Goal: Use online tool/utility: Utilize a website feature to perform a specific function

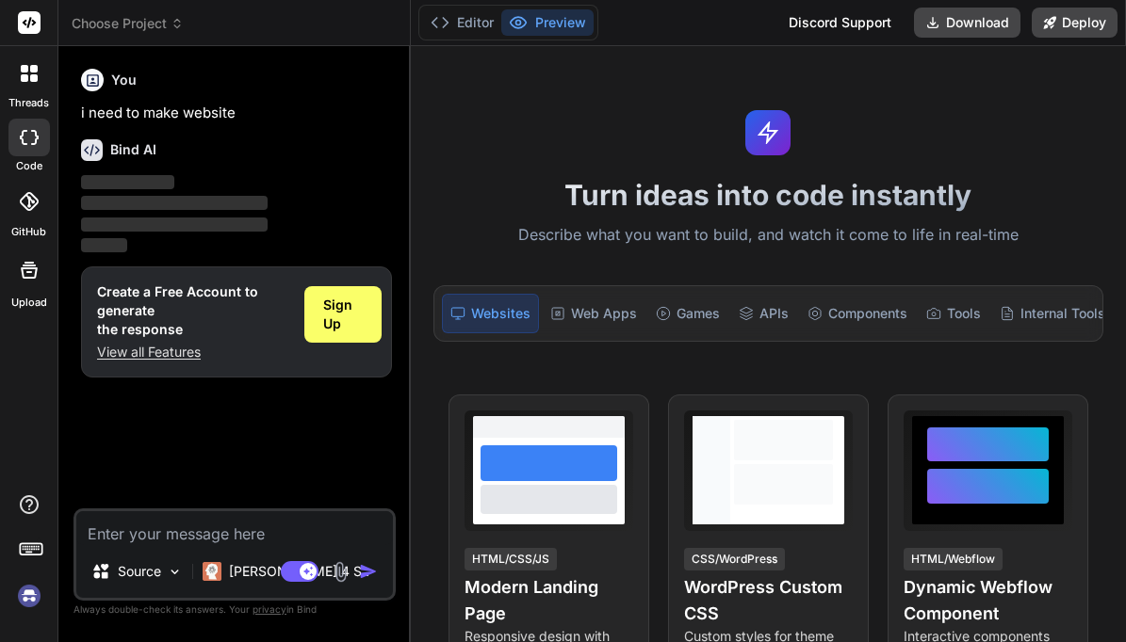
click at [220, 531] on textarea at bounding box center [234, 528] width 316 height 34
click at [326, 320] on span "Sign Up" at bounding box center [342, 315] width 39 height 38
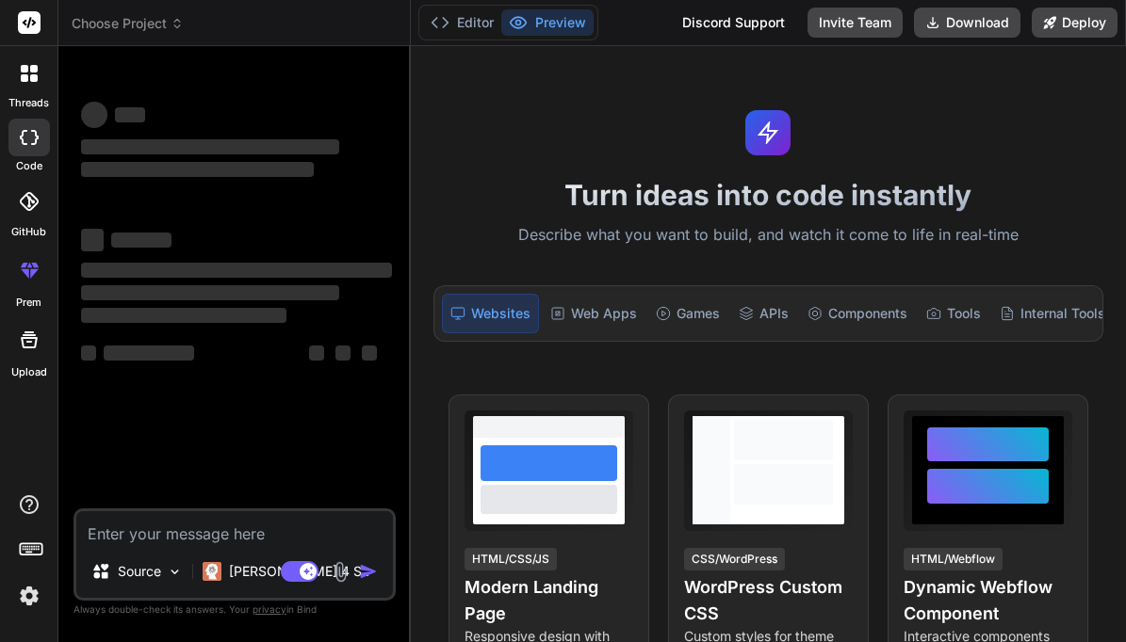
click at [250, 527] on textarea at bounding box center [234, 528] width 316 height 34
type textarea "x"
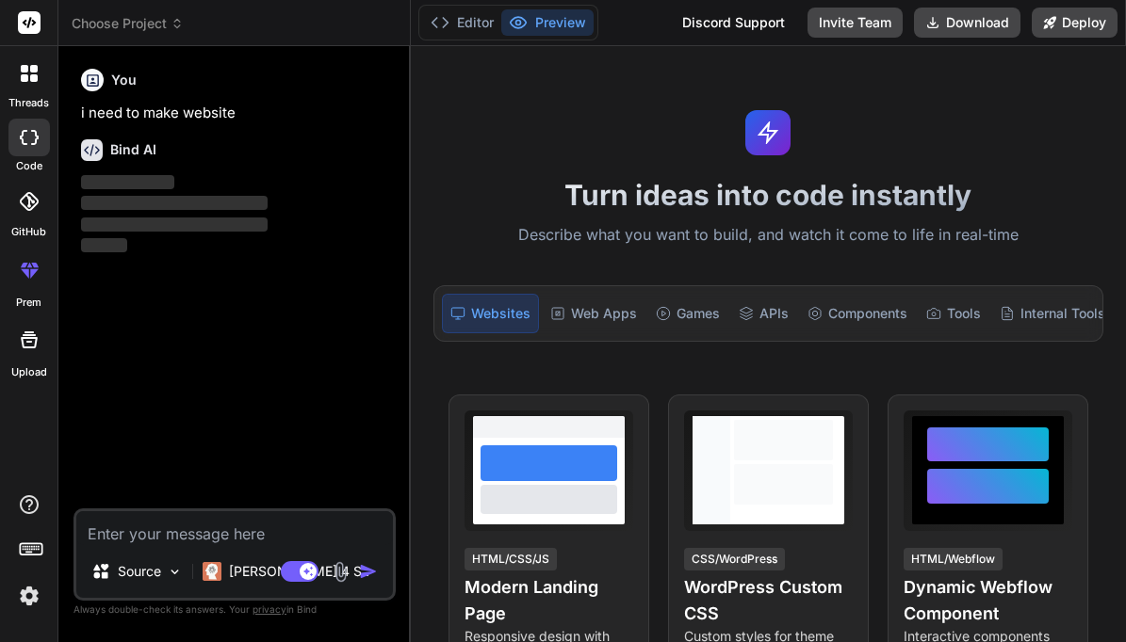
paste textarea "Lor ip ✅ — D’si ametco adi **Elitsed Doeiusm** temp inci utl etdol, magnaaliqua…"
type textarea "Lor ip ✅ — D’si ametco adi **Elitsed Doeiusm** temp inci utl etdol, magnaaliqua…"
type textarea "x"
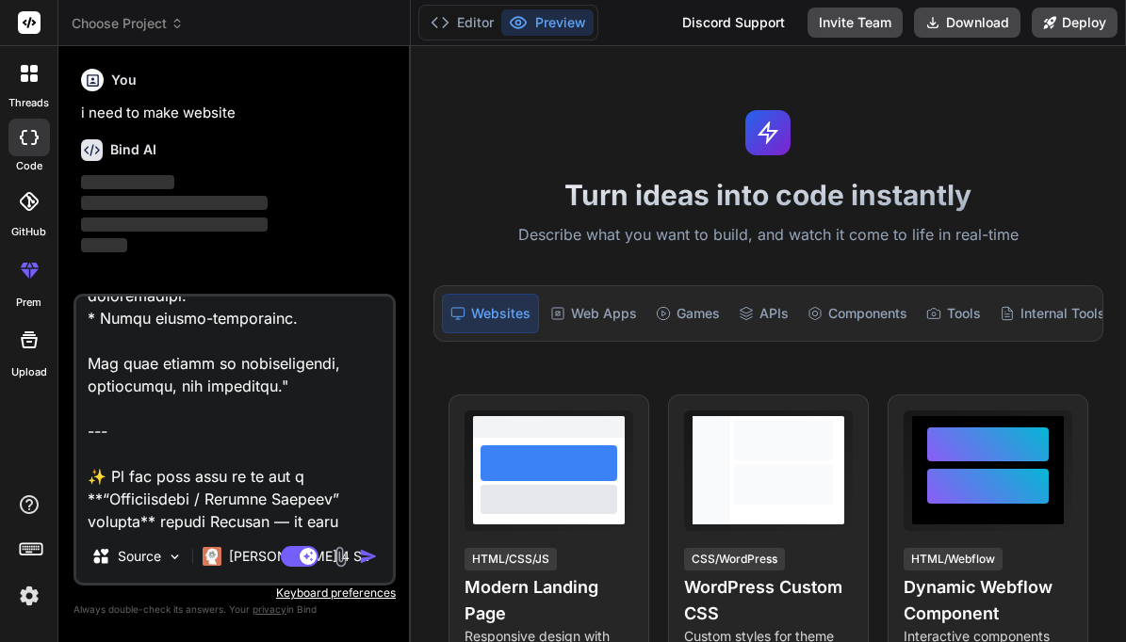
scroll to position [4126, 0]
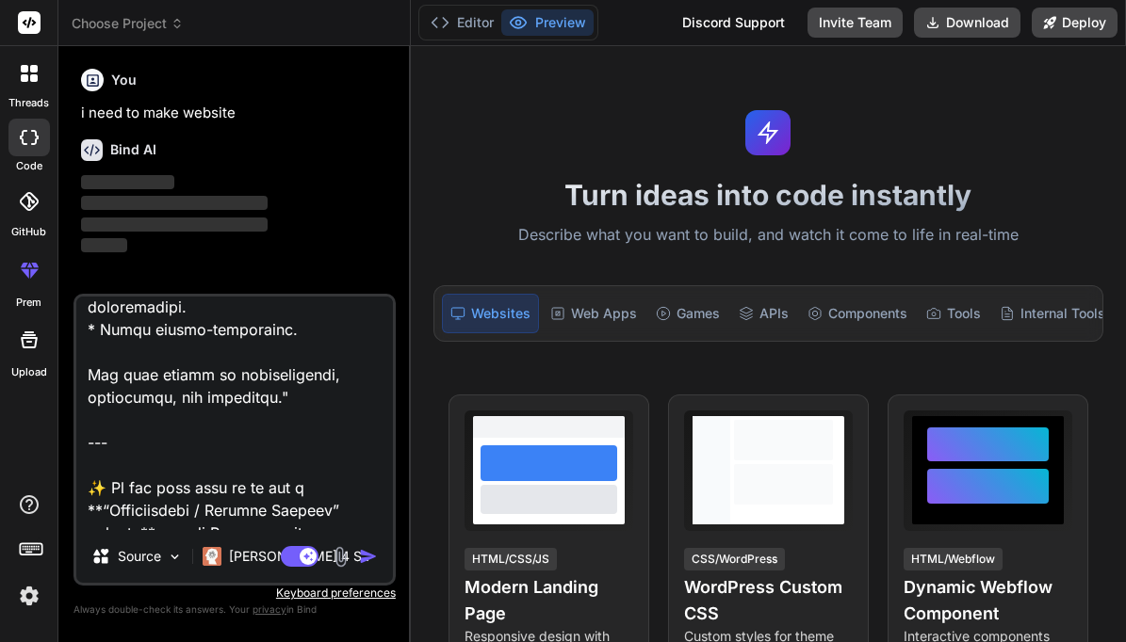
drag, startPoint x: 293, startPoint y: 513, endPoint x: 88, endPoint y: 413, distance: 228.3
click at [88, 413] on textarea at bounding box center [234, 414] width 316 height 234
type textarea "Lor ip ✅ — D’si ametco adi **Elitsed Doeiusm** temp inci utl etdol, magnaaliqua…"
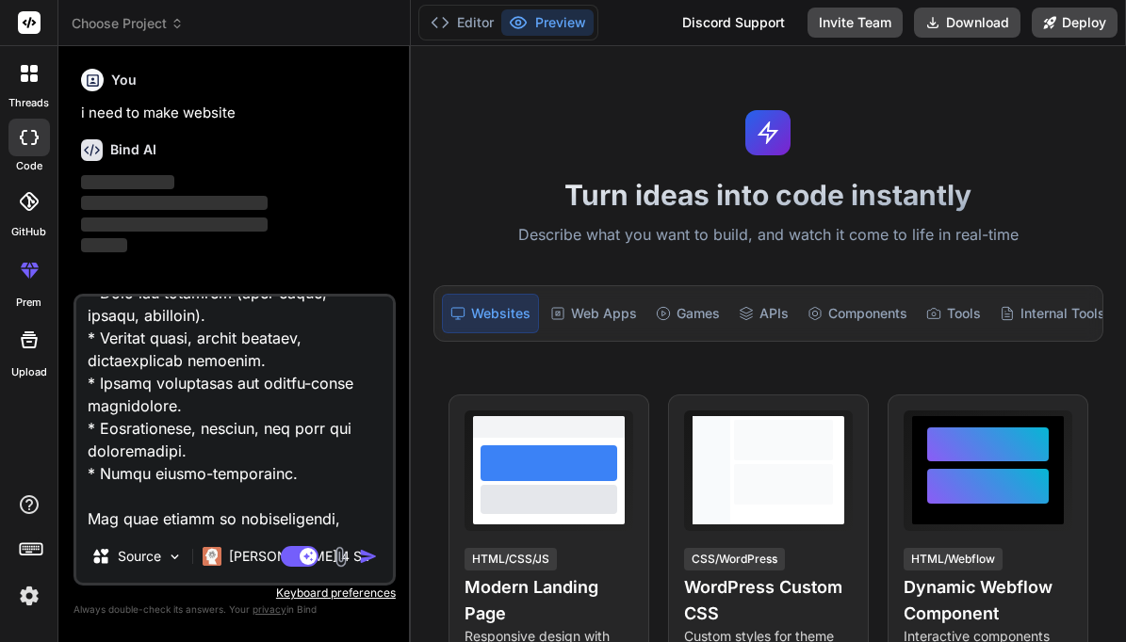
scroll to position [3979, 0]
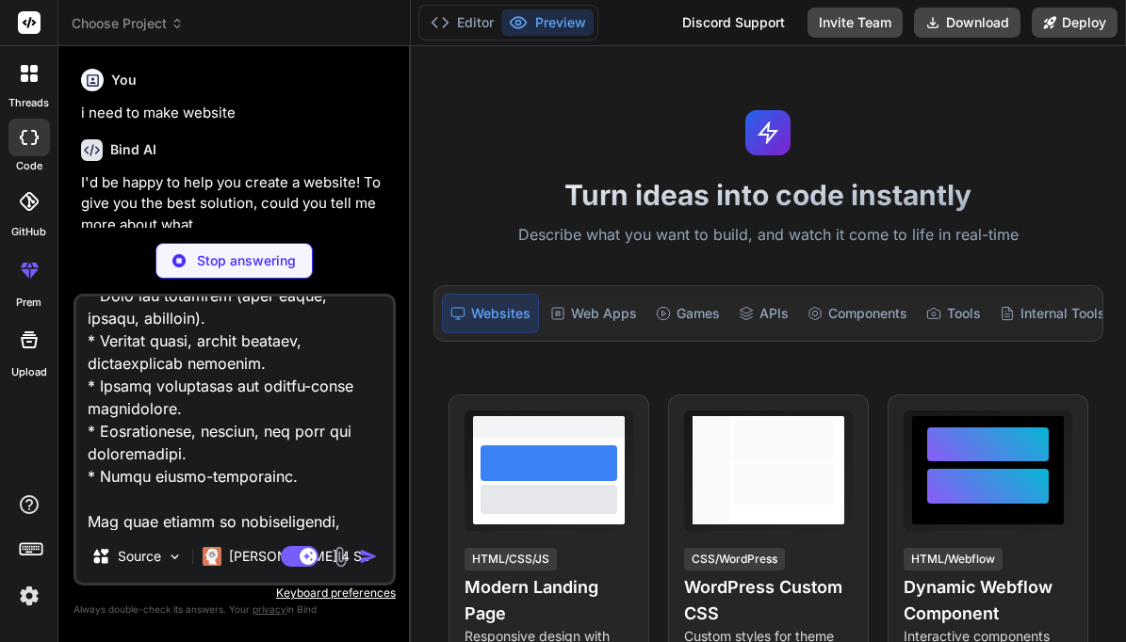
drag, startPoint x: 126, startPoint y: 518, endPoint x: 89, endPoint y: 505, distance: 39.0
click at [89, 505] on textarea at bounding box center [234, 414] width 316 height 234
type textarea "x"
type textarea "Lor ip ✅ — D’si ametco adi **Elitsed Doeiusm** temp inci utl etdol, magnaaliqua…"
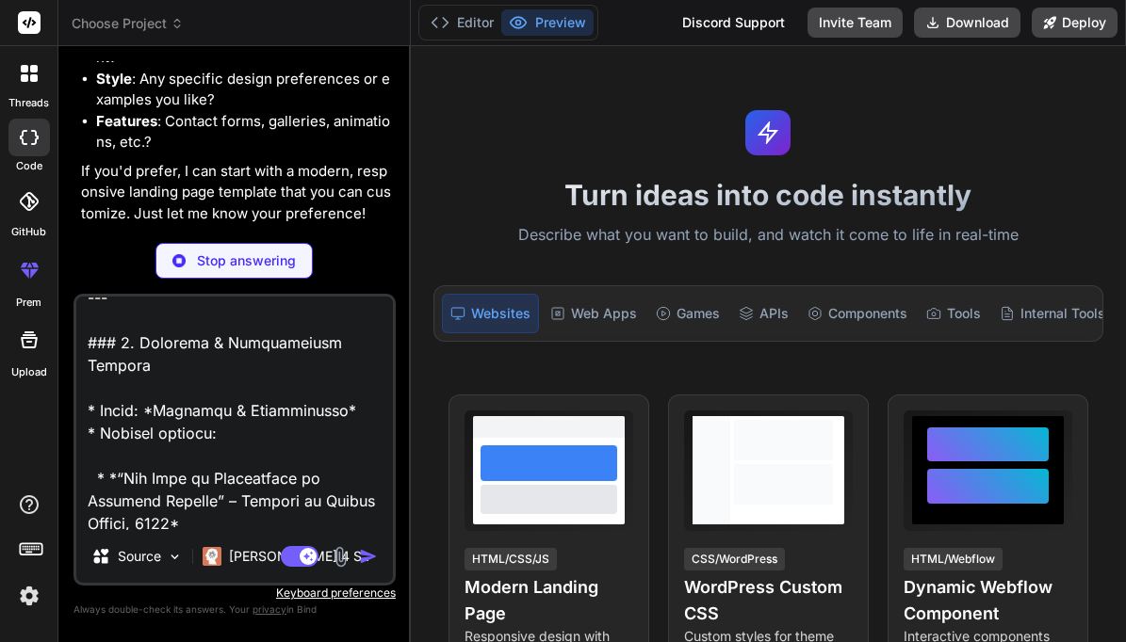
scroll to position [219, 0]
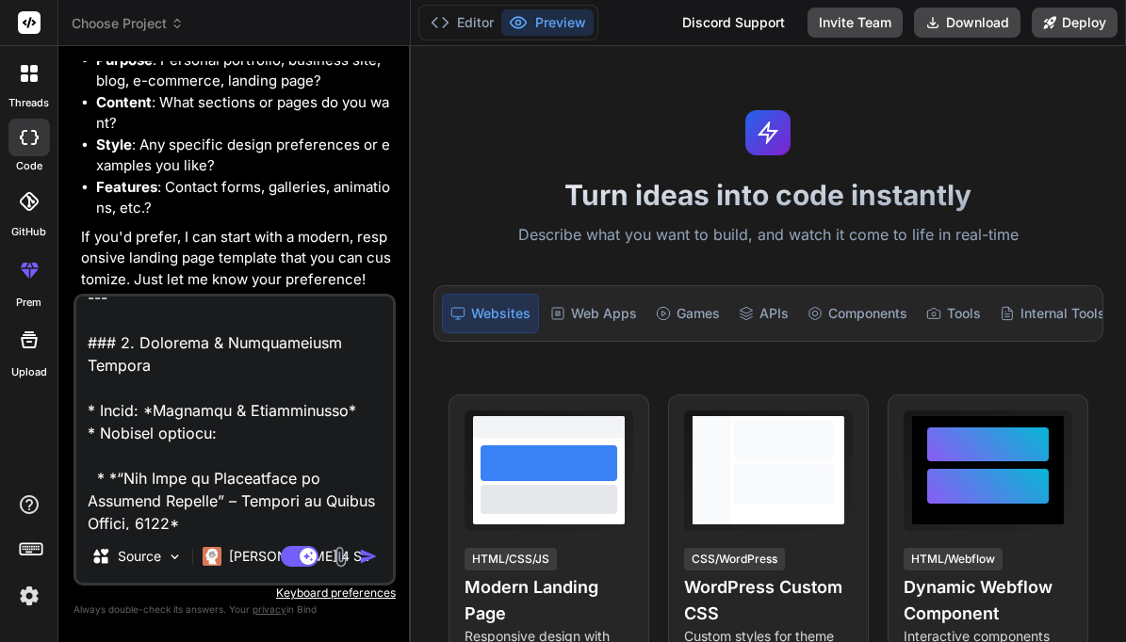
type textarea "x"
type textarea "Lor ip ✅ — D’si ametco adi **Elitsed Doeiusm** temp inci utl etdol, magnaaliqua…"
click at [357, 559] on div "Agent Mode. When this toggle is activated, AI automatically makes decisions, re…" at bounding box center [331, 556] width 108 height 23
click at [374, 557] on img "button" at bounding box center [368, 556] width 19 height 19
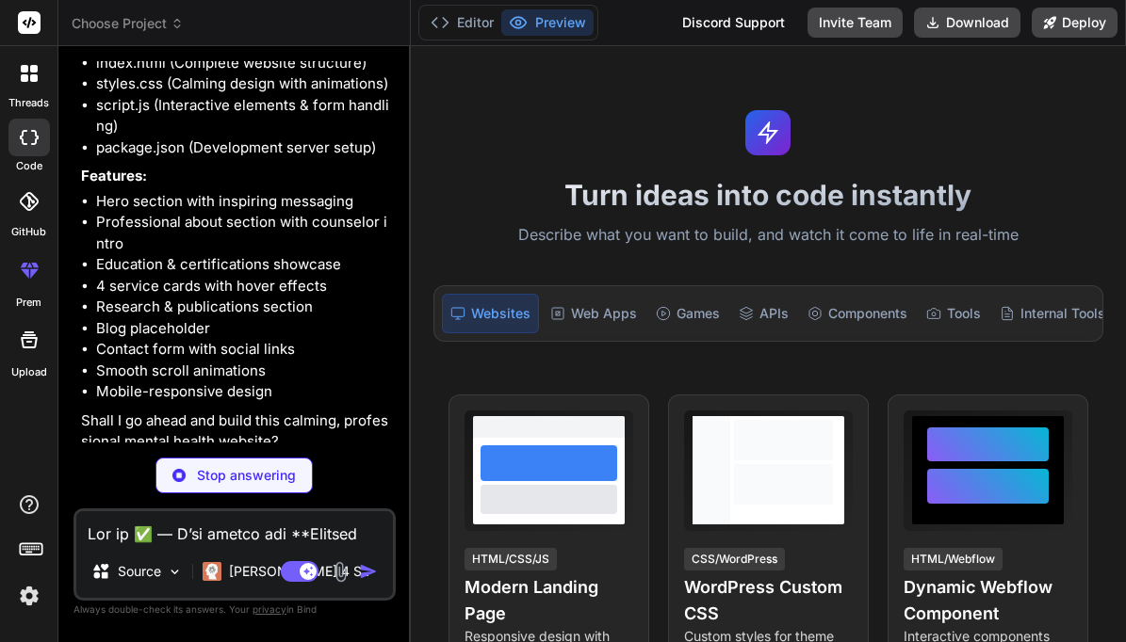
scroll to position [2451, 0]
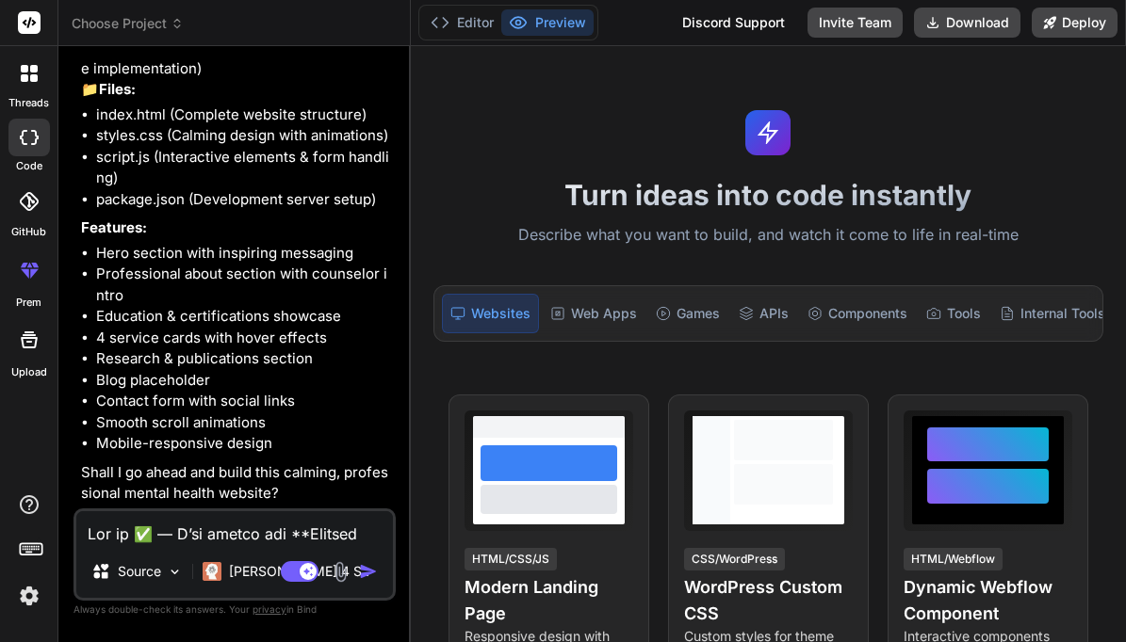
type textarea "x"
click at [219, 533] on textarea at bounding box center [234, 528] width 316 height 34
type textarea "y"
type textarea "x"
type textarea "ye"
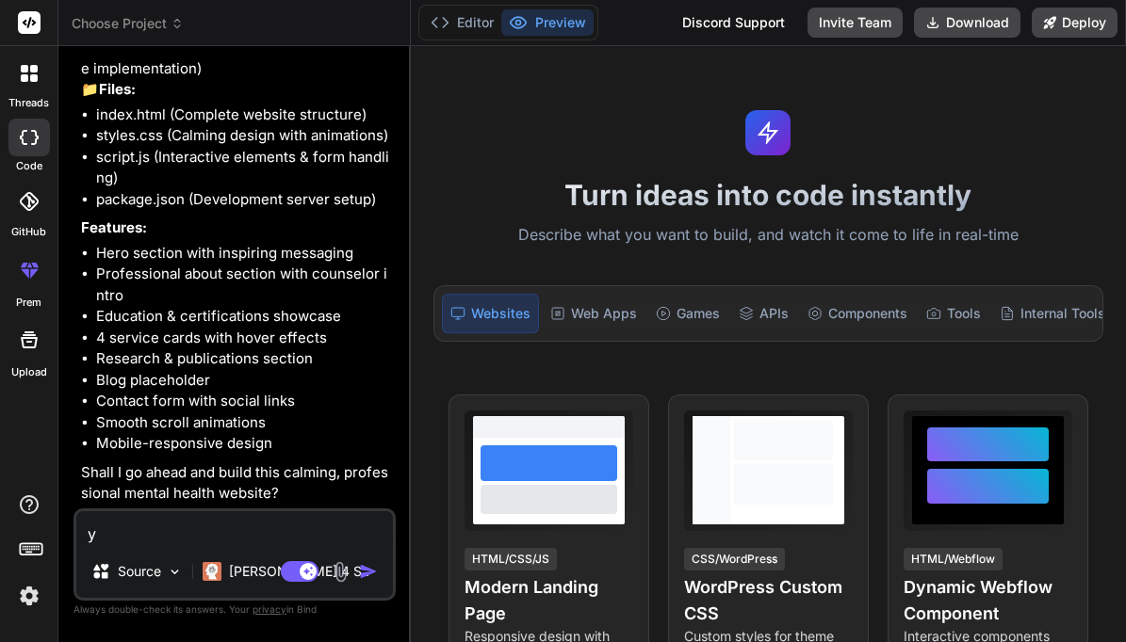
type textarea "x"
type textarea "yes"
type textarea "x"
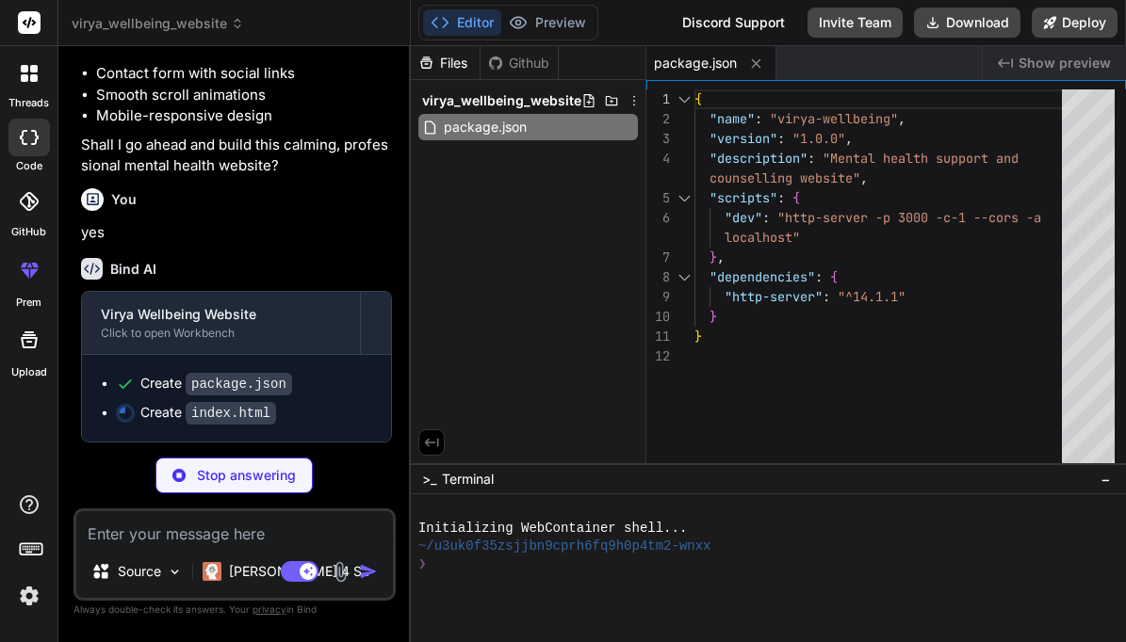
scroll to position [2778, 0]
click at [510, 68] on div "Github" at bounding box center [518, 63] width 77 height 19
click at [445, 69] on div "Files" at bounding box center [445, 63] width 69 height 19
type textarea "x"
type textarea "</body> </html>"
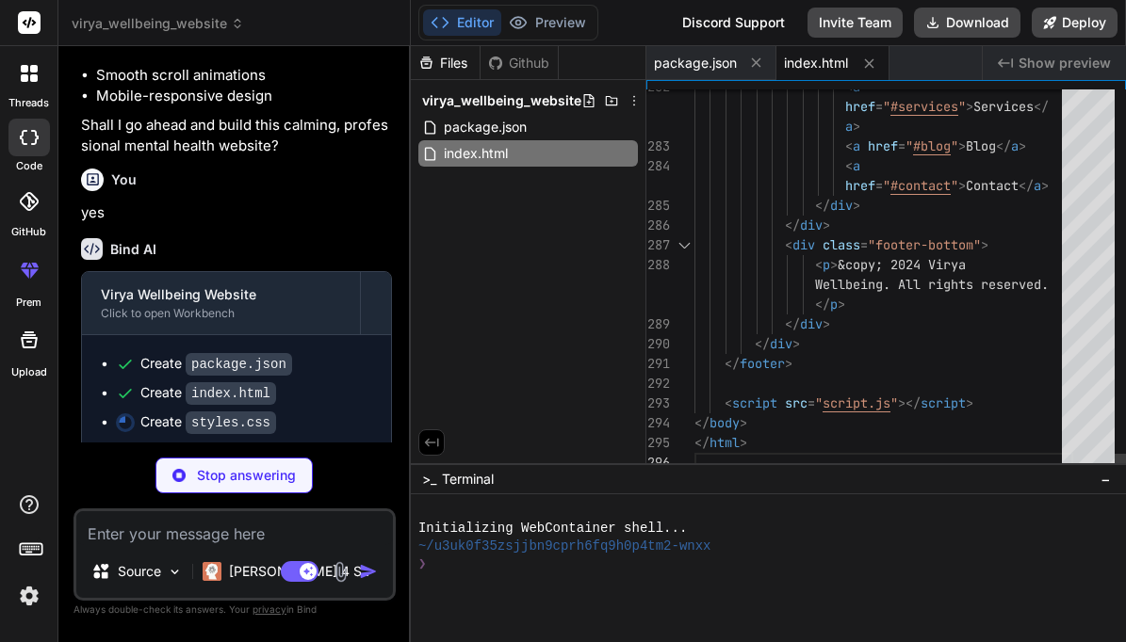
scroll to position [40, 0]
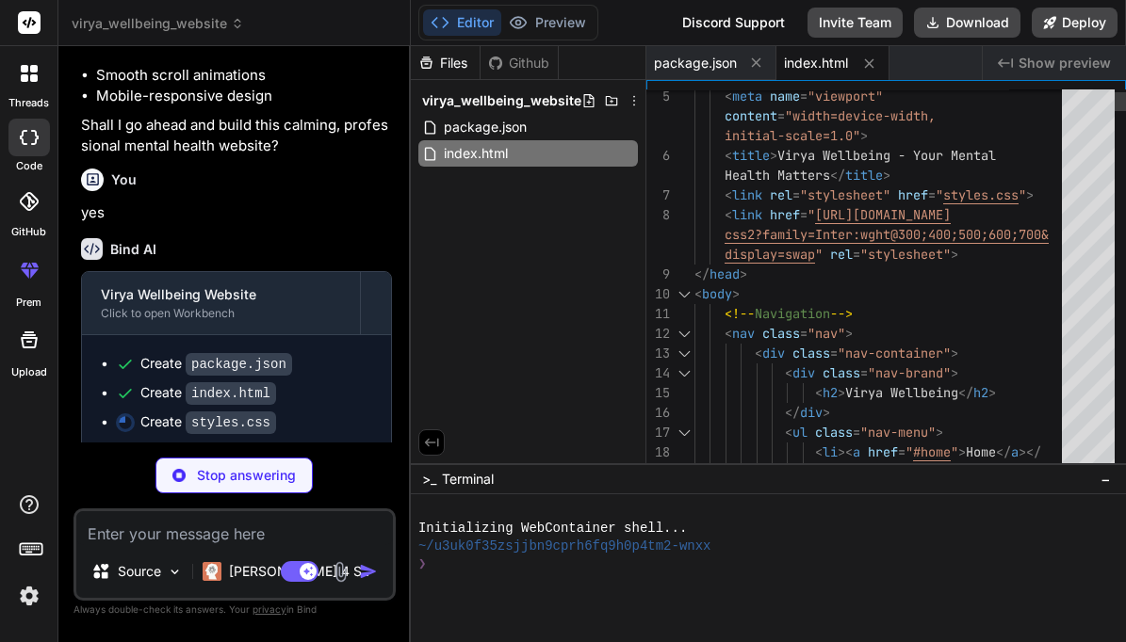
type textarea "x"
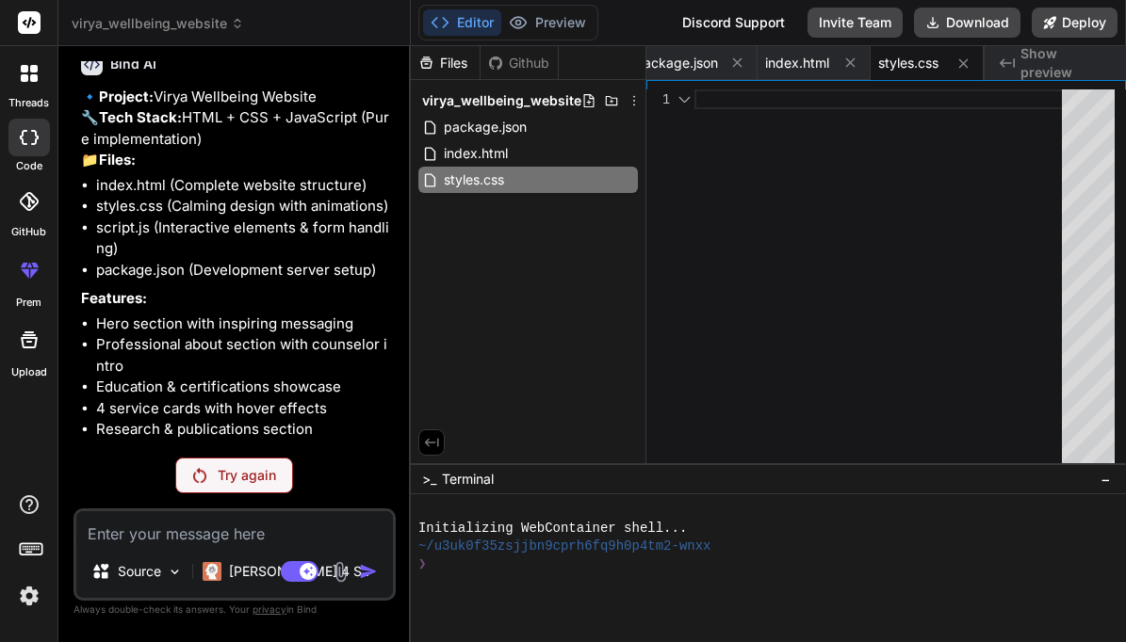
scroll to position [2315, 0]
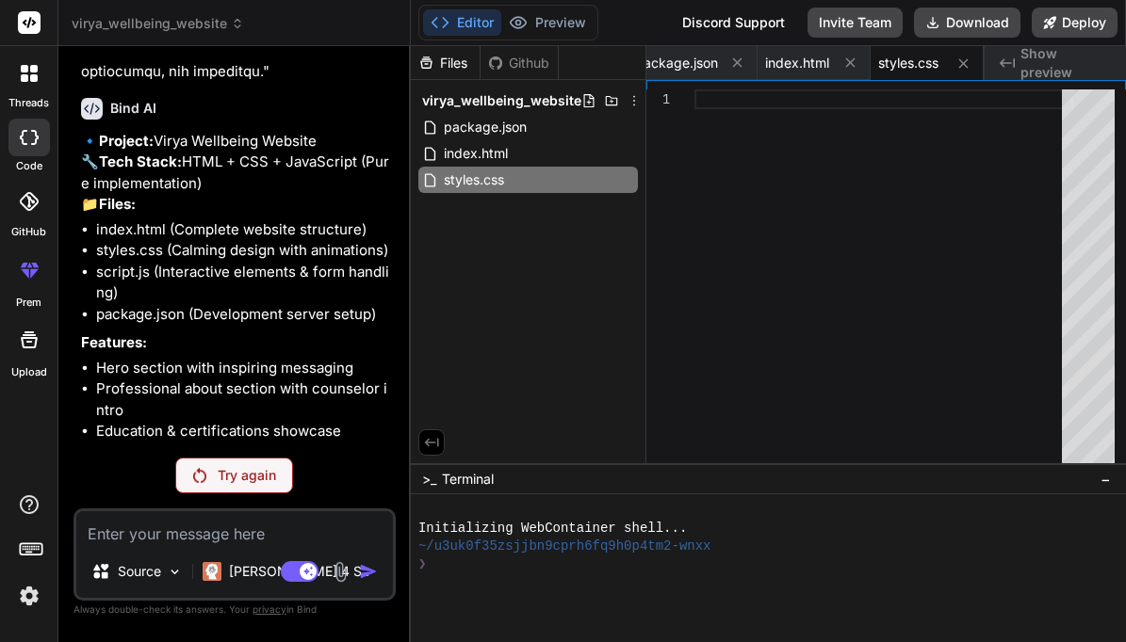
click at [235, 464] on div "Try again" at bounding box center [234, 476] width 118 height 36
type textarea "x"
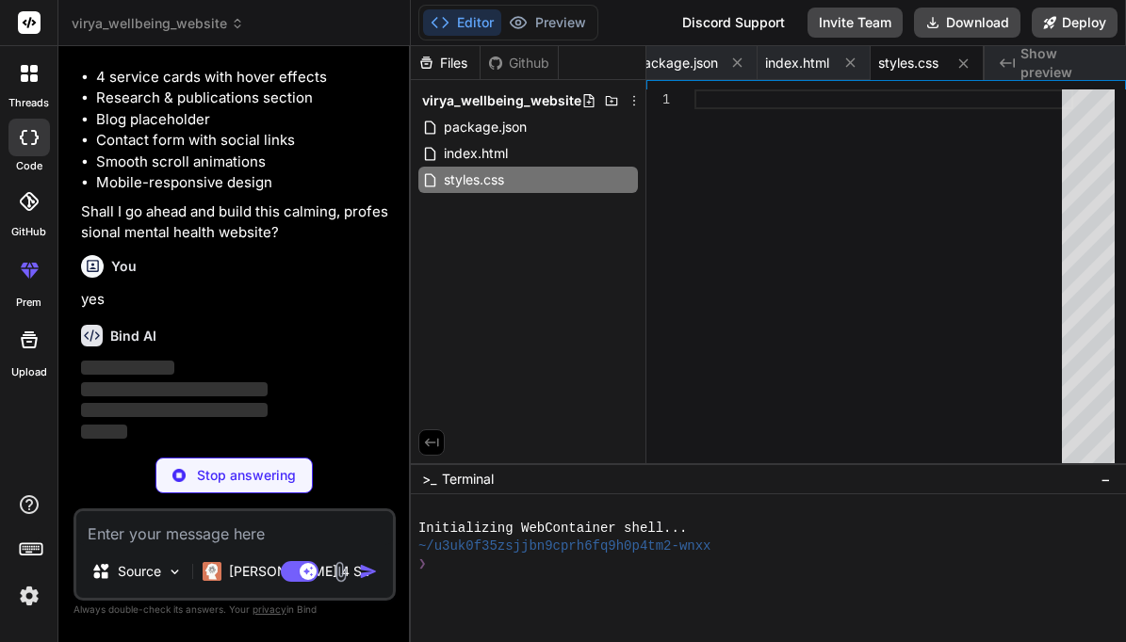
scroll to position [2712, 0]
click at [564, 143] on div "index.html" at bounding box center [527, 153] width 219 height 26
type textarea "</body> </html>"
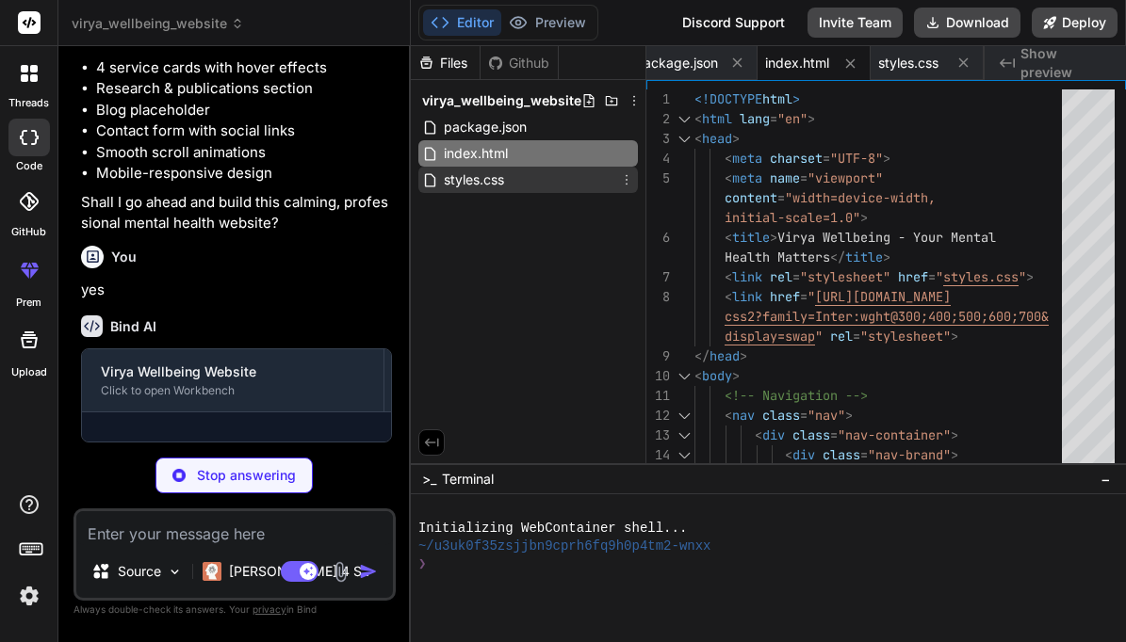
type textarea "x"
click at [547, 177] on div "styles.css" at bounding box center [527, 180] width 219 height 26
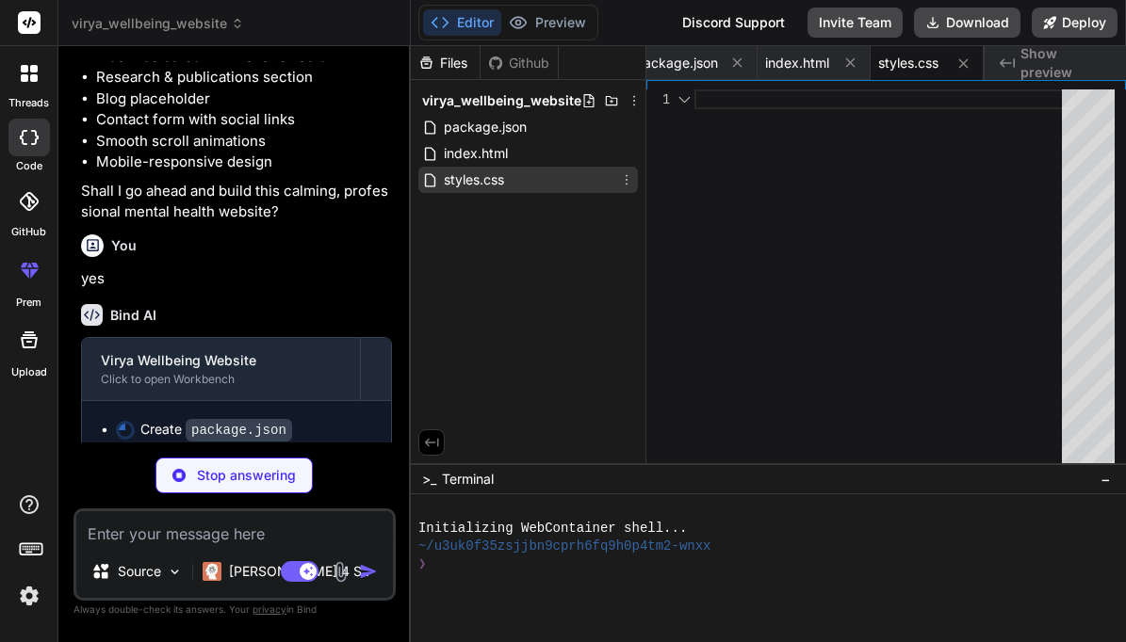
type textarea "x"
type textarea ""http-server": "^14.1.1" } }"
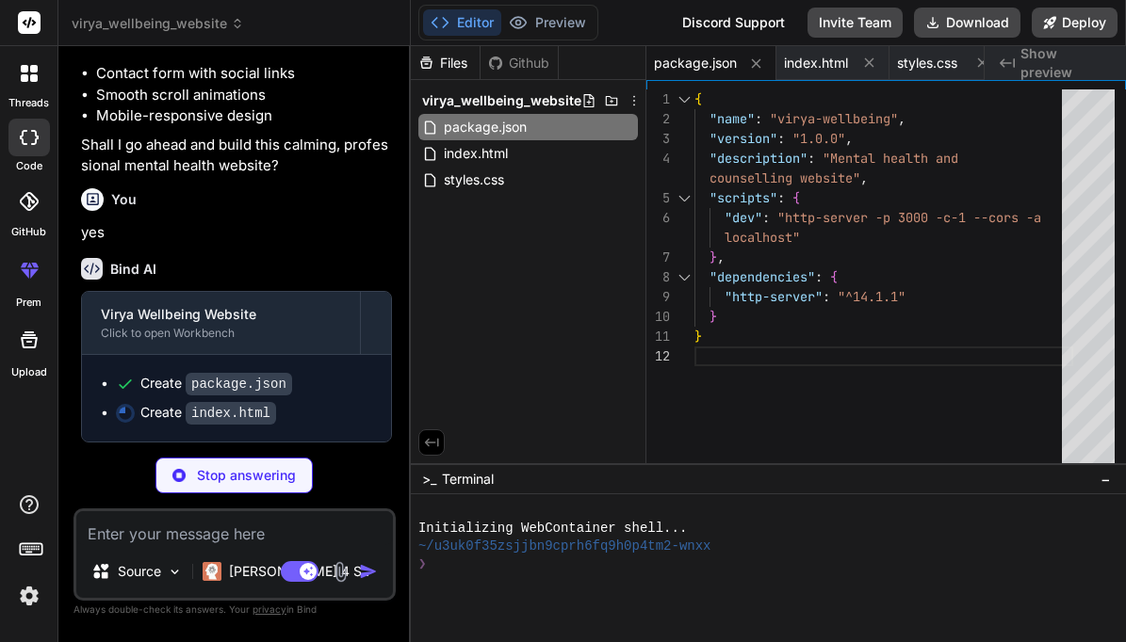
scroll to position [2778, 0]
type textarea "x"
click at [528, 160] on div "index.html" at bounding box center [527, 153] width 219 height 26
type textarea "</body> </html>"
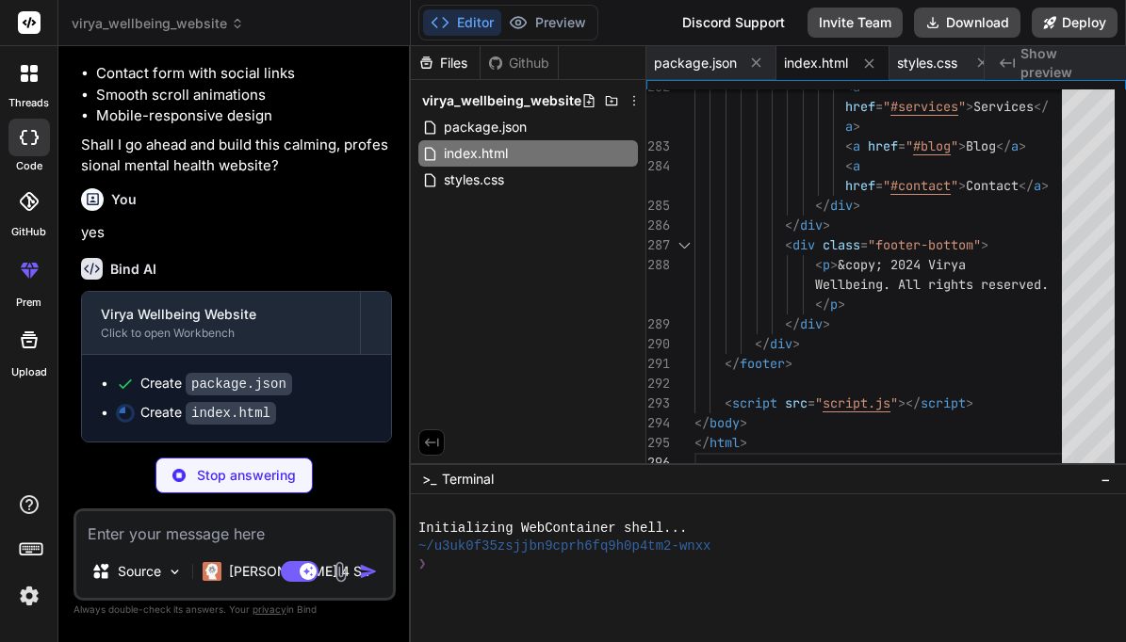
click at [1017, 63] on div "Created with Pixso. Show preview" at bounding box center [1054, 63] width 141 height 34
click at [1018, 65] on div "Created with Pixso. Show preview" at bounding box center [1054, 63] width 141 height 34
type textarea "x"
click at [945, 61] on span "styles.css" at bounding box center [927, 63] width 60 height 19
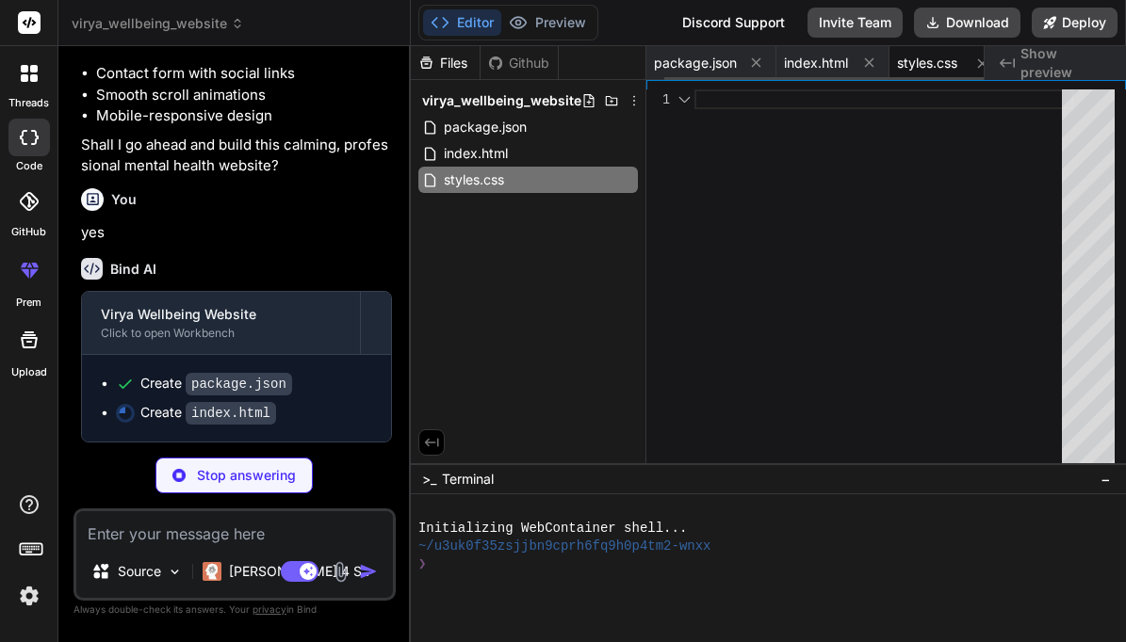
scroll to position [0, 0]
type textarea "x"
click at [805, 64] on span "index.html" at bounding box center [797, 63] width 64 height 19
type textarea "</body> </html>"
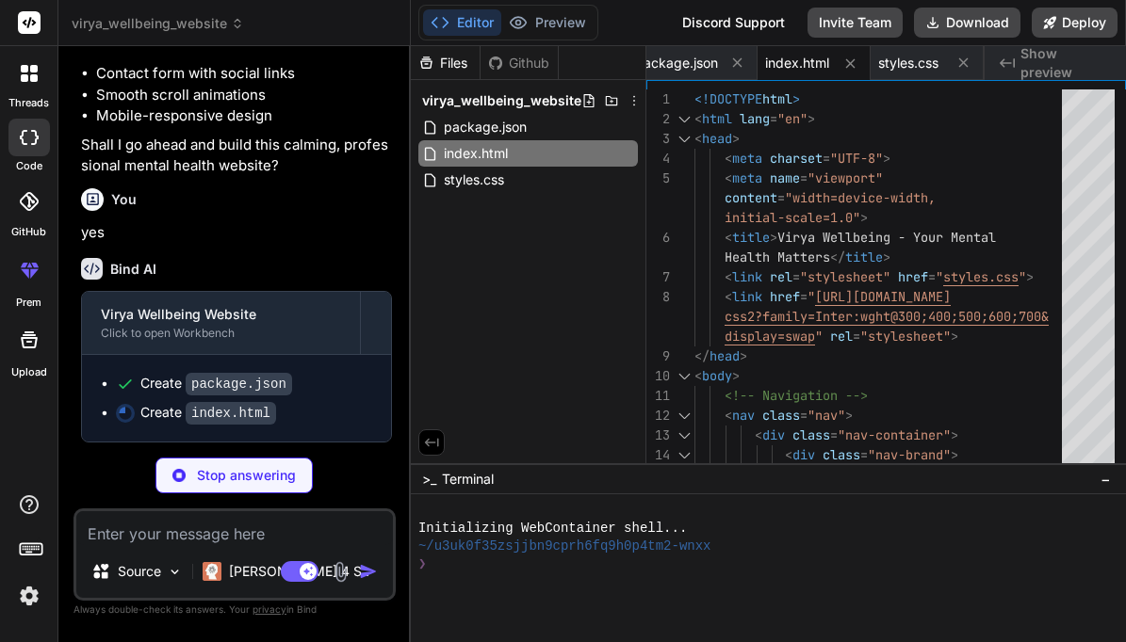
type textarea "x"
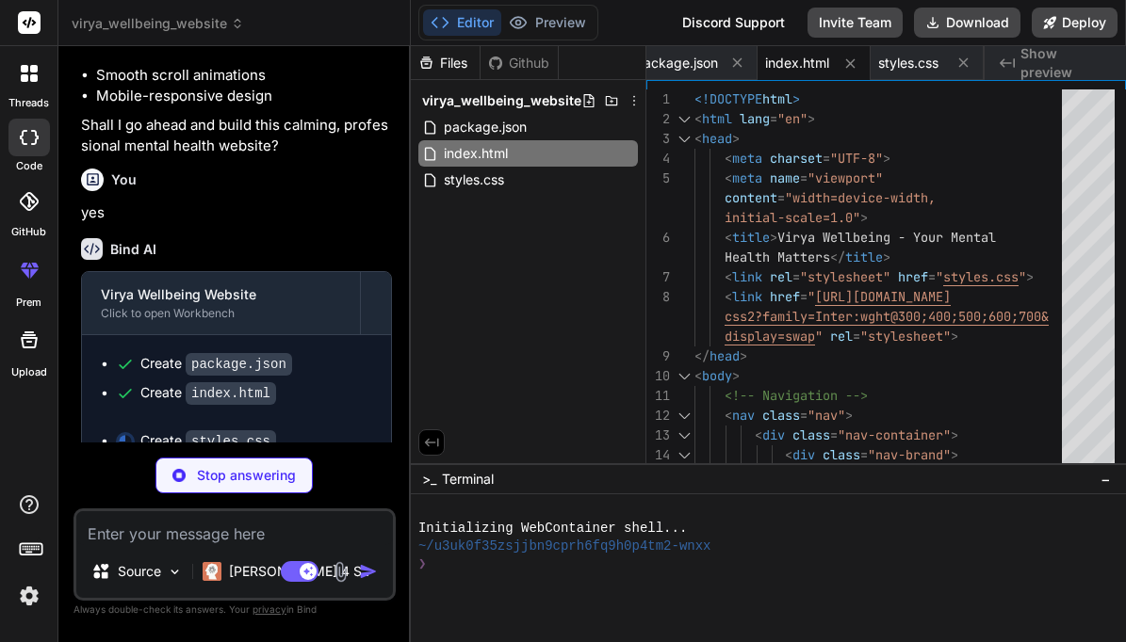
scroll to position [19, 0]
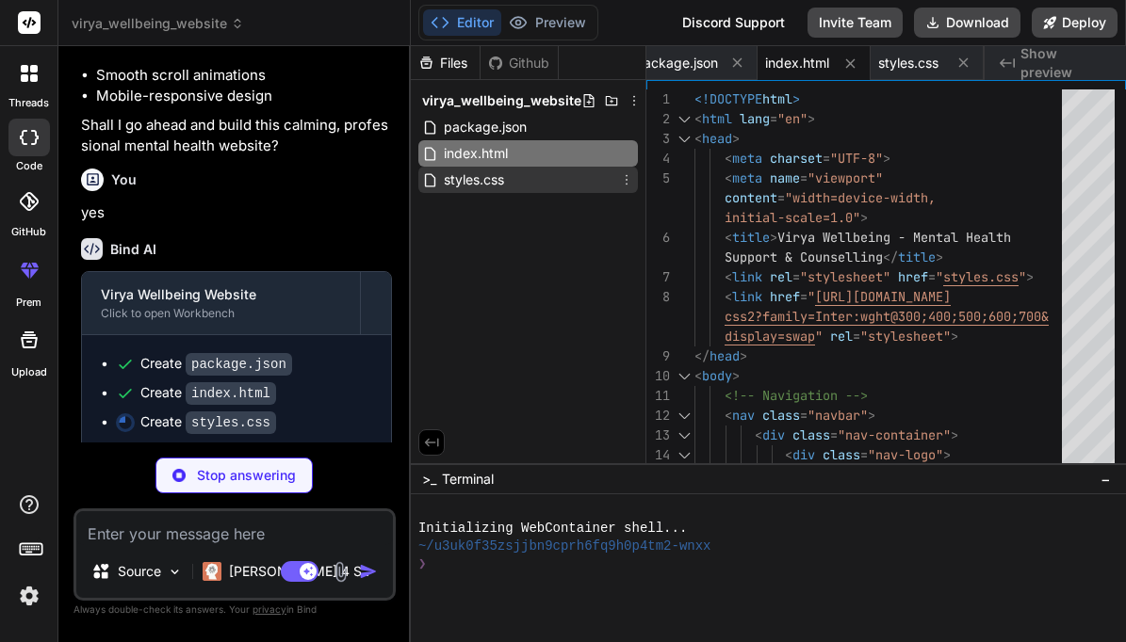
click at [514, 176] on div "styles.css" at bounding box center [527, 180] width 219 height 26
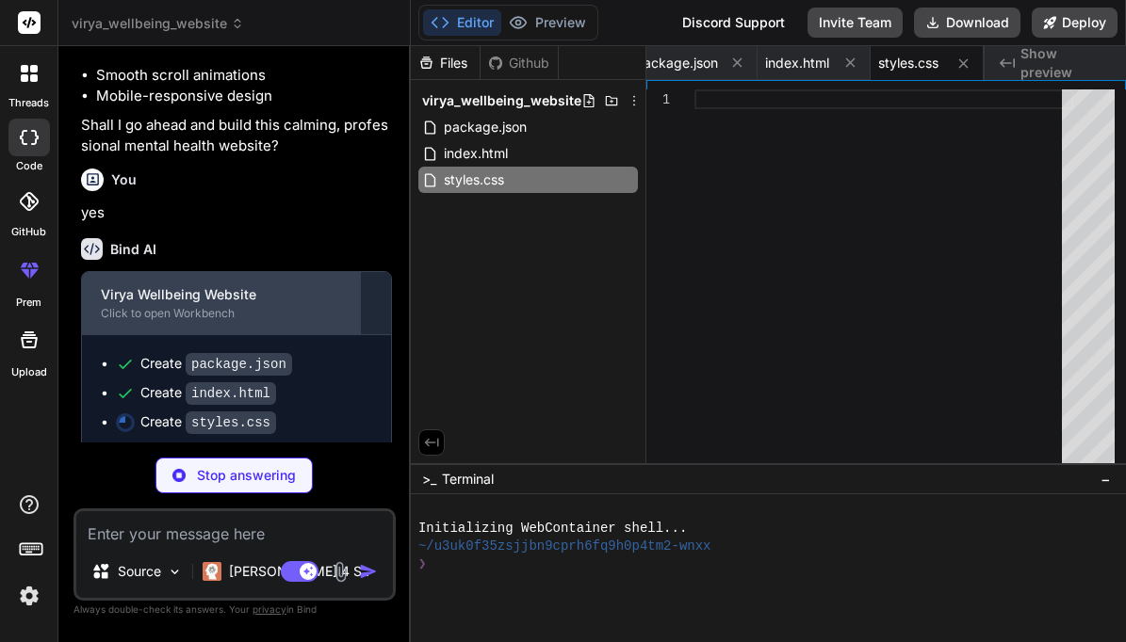
scroll to position [2807, 0]
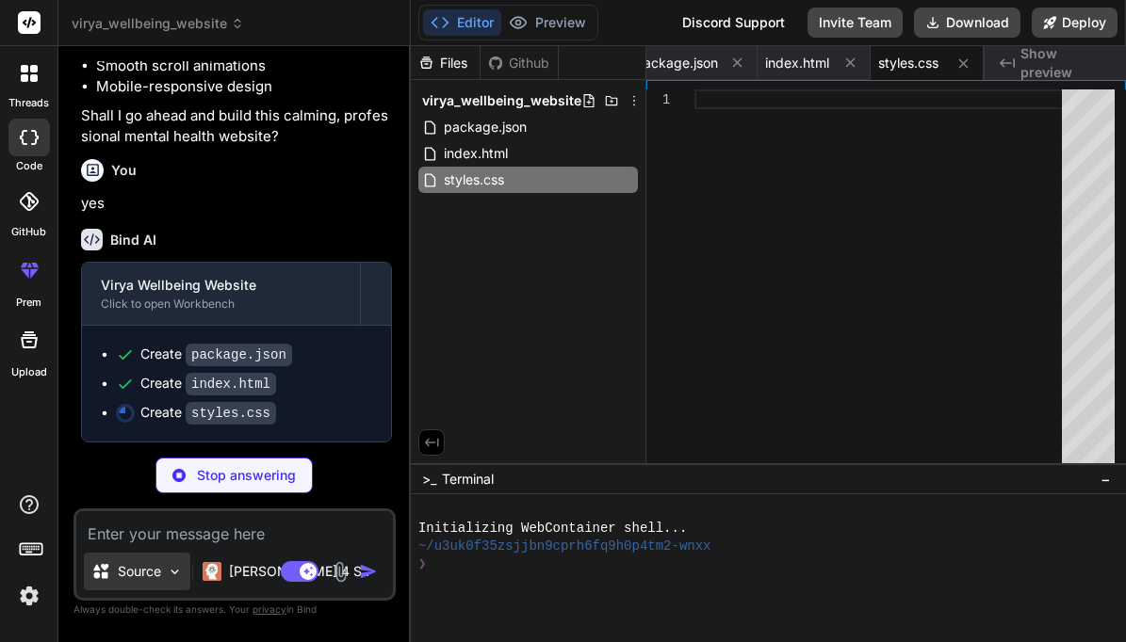
click at [131, 561] on div "Source" at bounding box center [137, 572] width 106 height 38
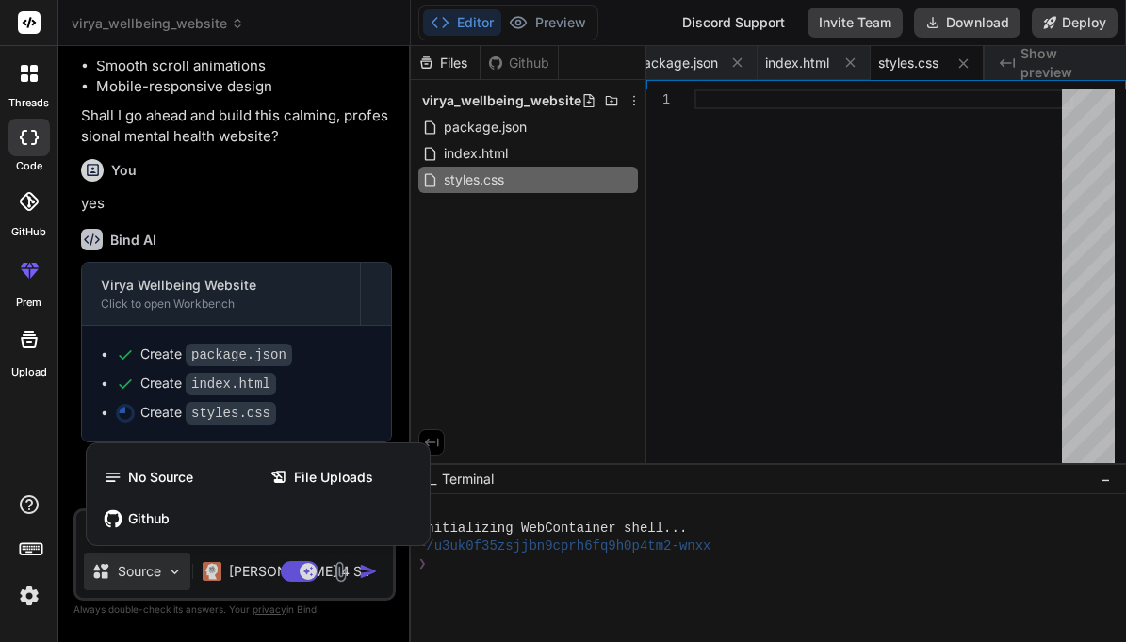
click at [153, 559] on div at bounding box center [563, 321] width 1126 height 642
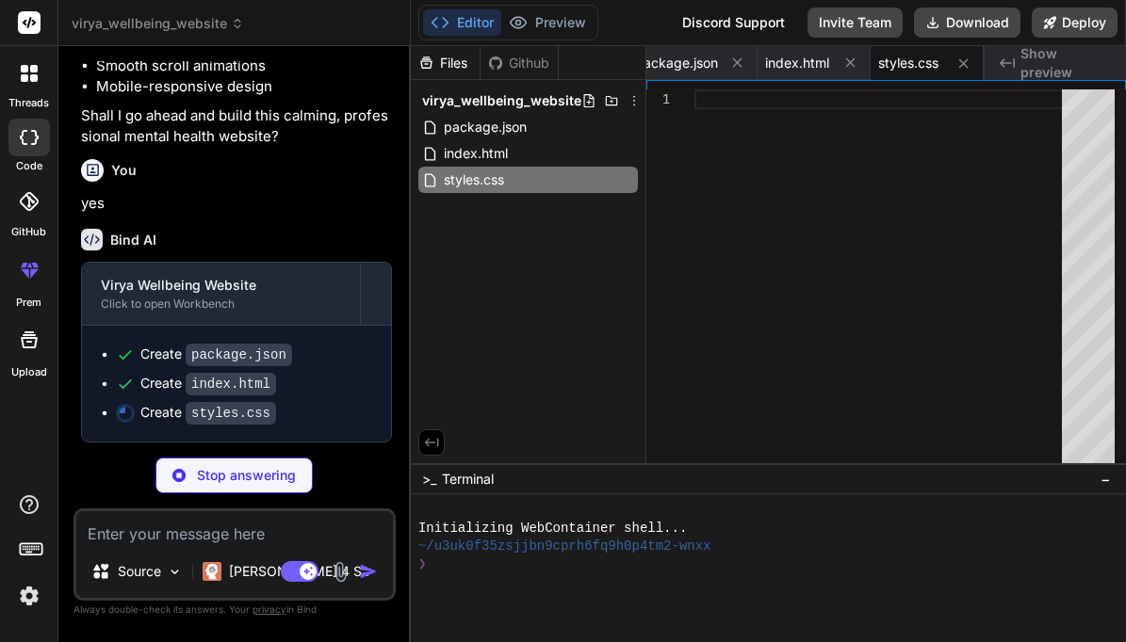
click at [803, 171] on div at bounding box center [883, 280] width 379 height 383
type textarea "x"
type textarea ".container { padding: 0 15px; } }"
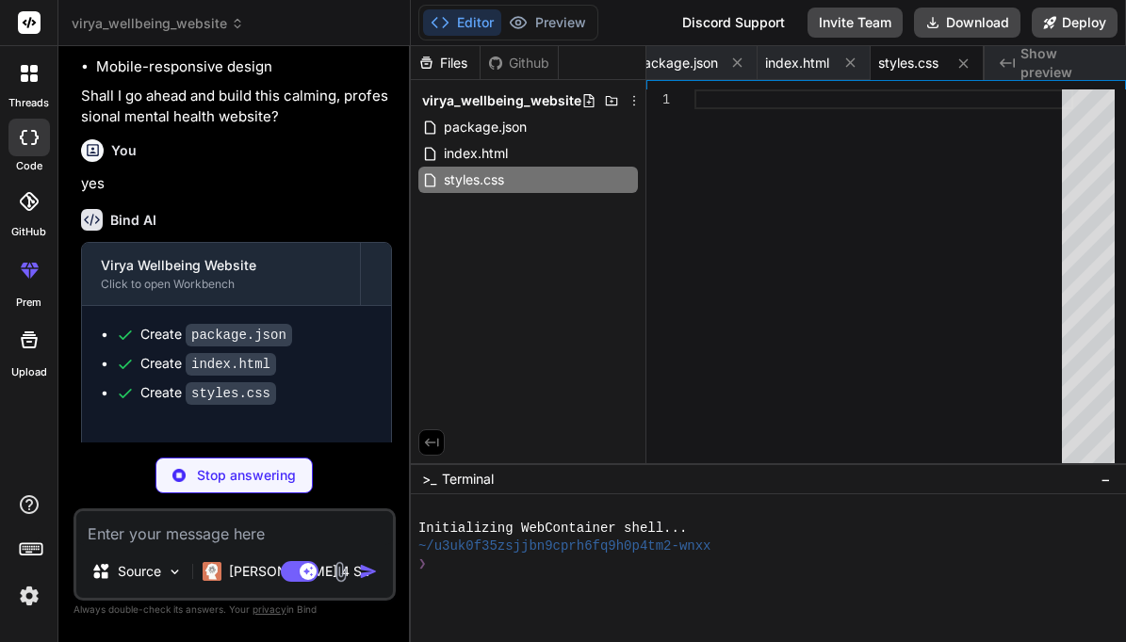
type textarea "x"
type textarea "(0)'; }, 900); }); // Add loading animation window.addEventListener('load', fun…"
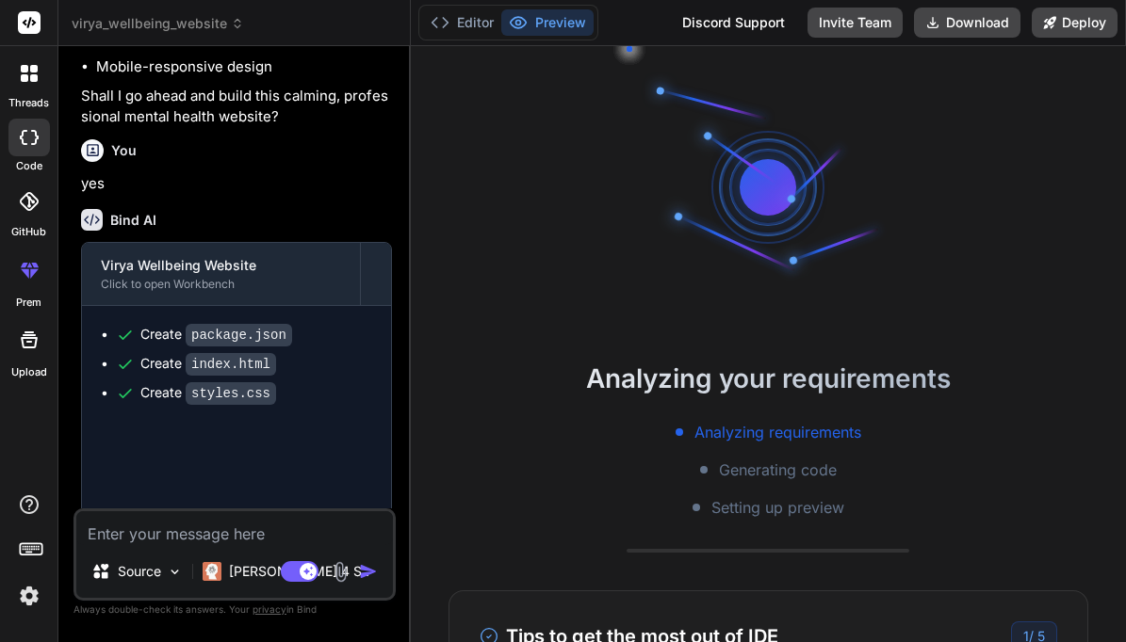
type textarea "x"
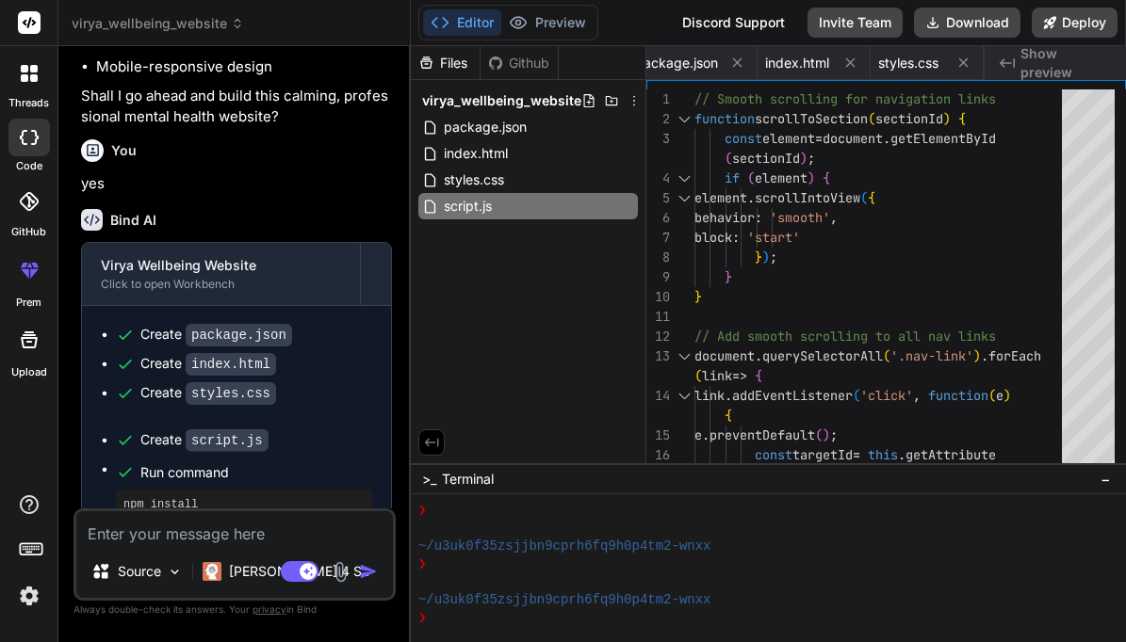
scroll to position [412, 0]
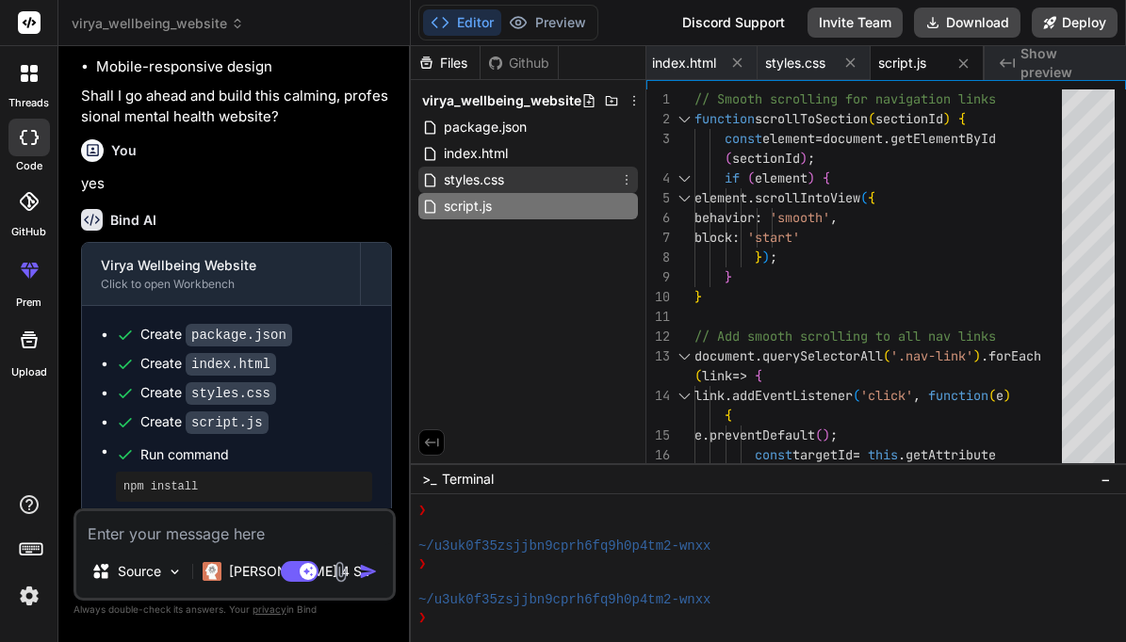
click at [561, 181] on div "styles.css" at bounding box center [527, 180] width 219 height 26
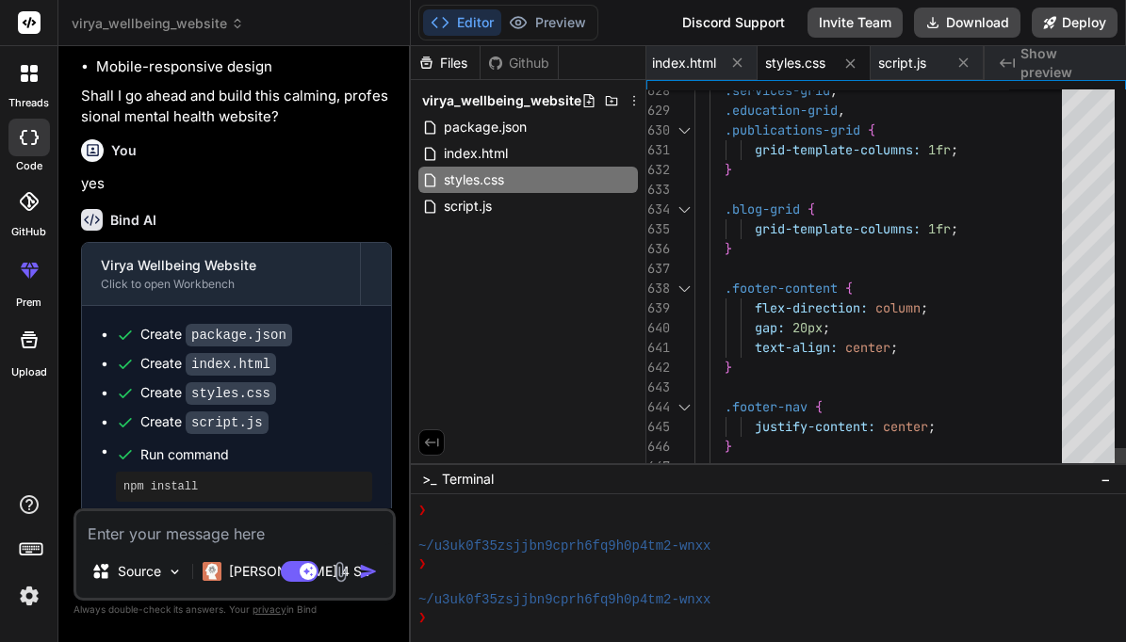
scroll to position [79, 0]
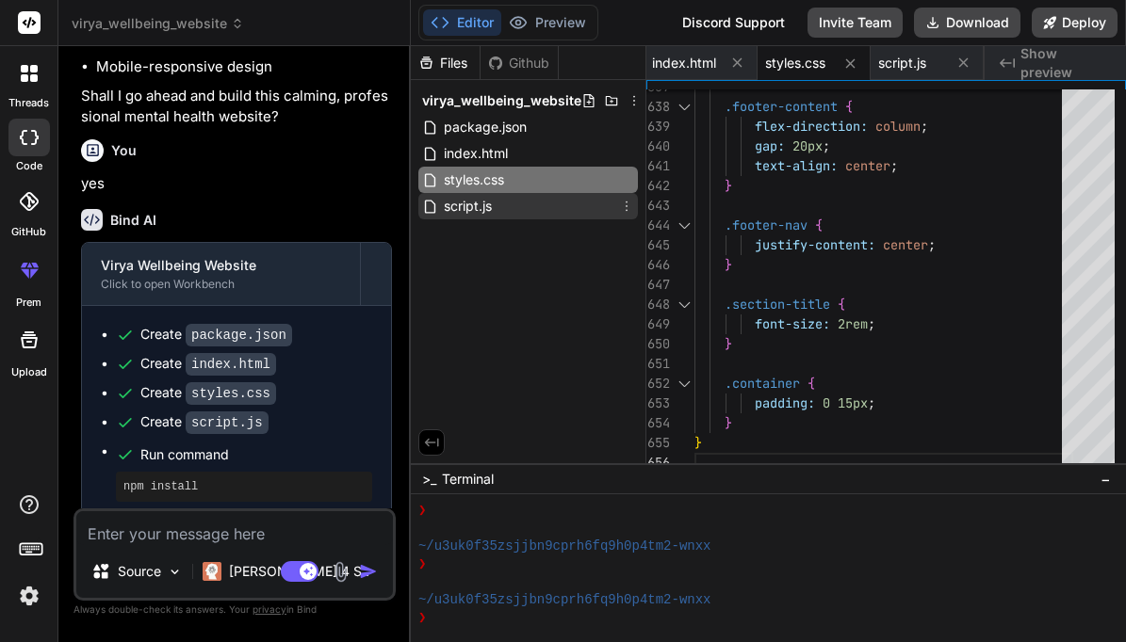
click at [477, 212] on span "script.js" at bounding box center [468, 206] width 52 height 23
type textarea "(0)'; }, 900); }); // Add loading animation window.addEventListener('load', fun…"
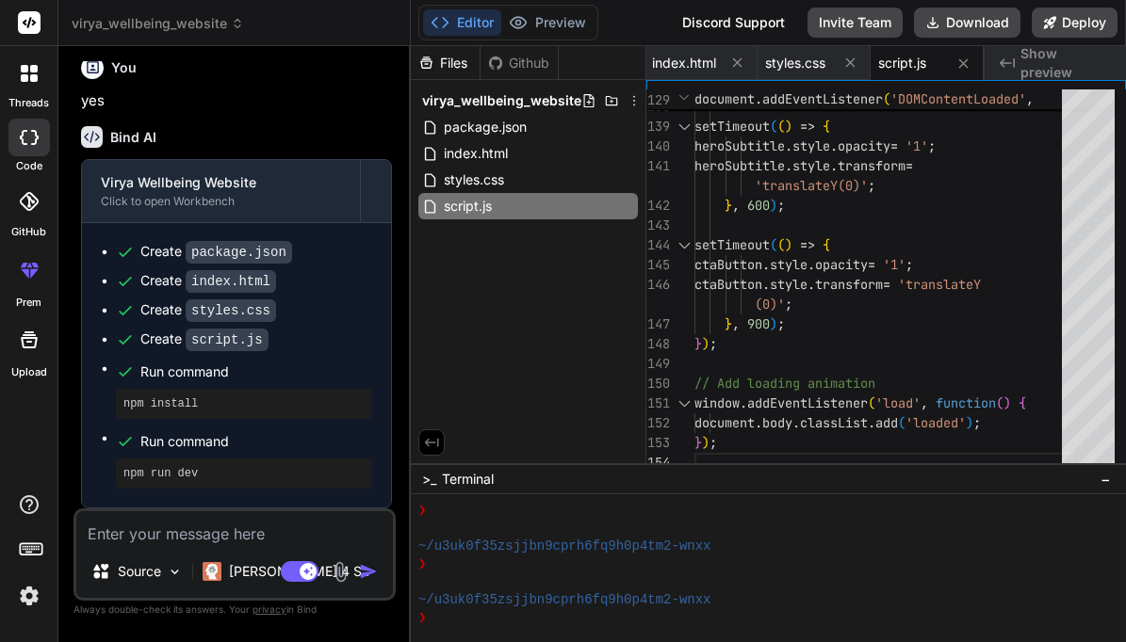
scroll to position [2908, 0]
click at [512, 71] on div "Github" at bounding box center [518, 63] width 77 height 19
click at [1018, 62] on div "Created with Pixso. Show preview" at bounding box center [1054, 63] width 141 height 34
click at [215, 543] on textarea at bounding box center [234, 528] width 316 height 34
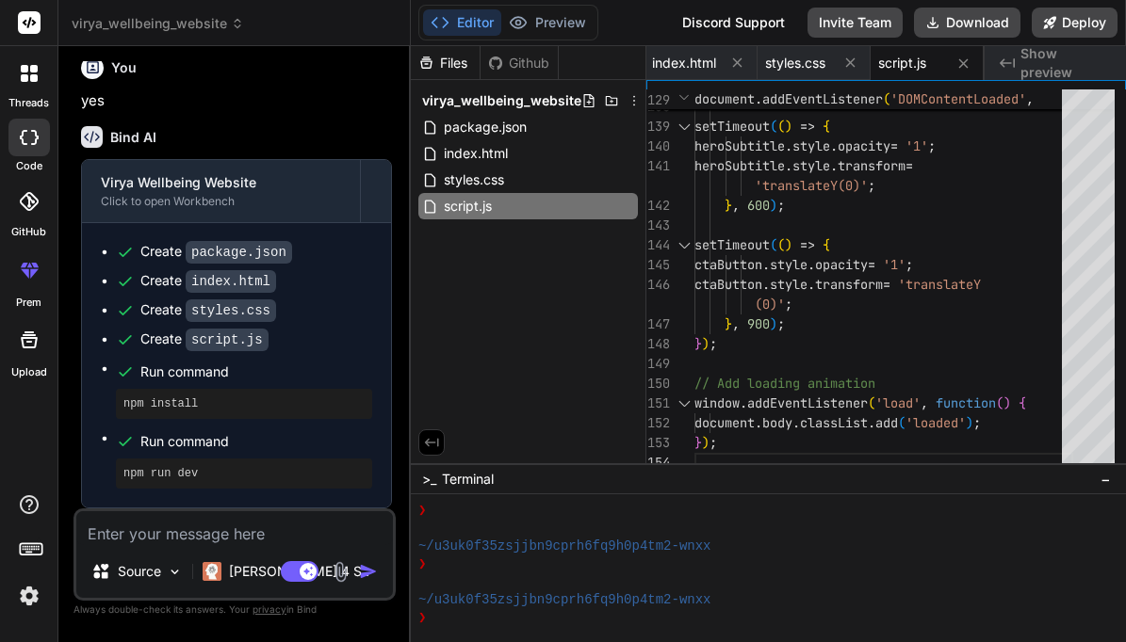
click at [564, 607] on span "~/u3uk0f35zsjjbn9cprh6fq9h0p4tm2-wnxx" at bounding box center [564, 600] width 293 height 18
click at [243, 413] on div "npm install" at bounding box center [244, 404] width 256 height 30
copy ul "npm install"
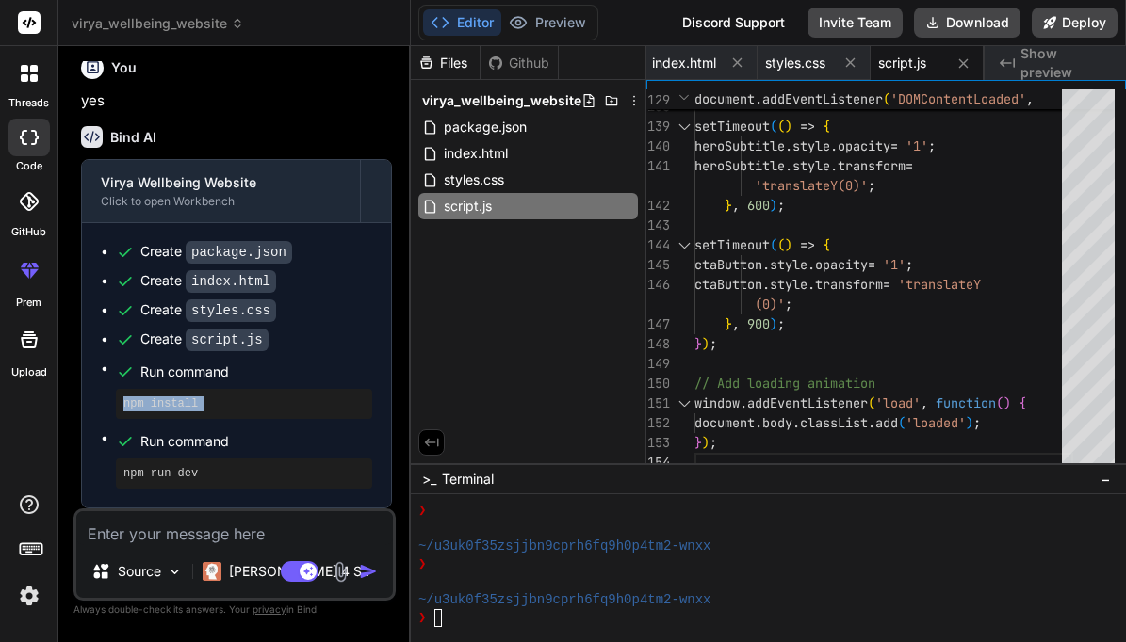
click at [448, 603] on span "~/u3uk0f35zsjjbn9cprh6fq9h0p4tm2-wnxx" at bounding box center [564, 600] width 293 height 18
type textarea "npm install"
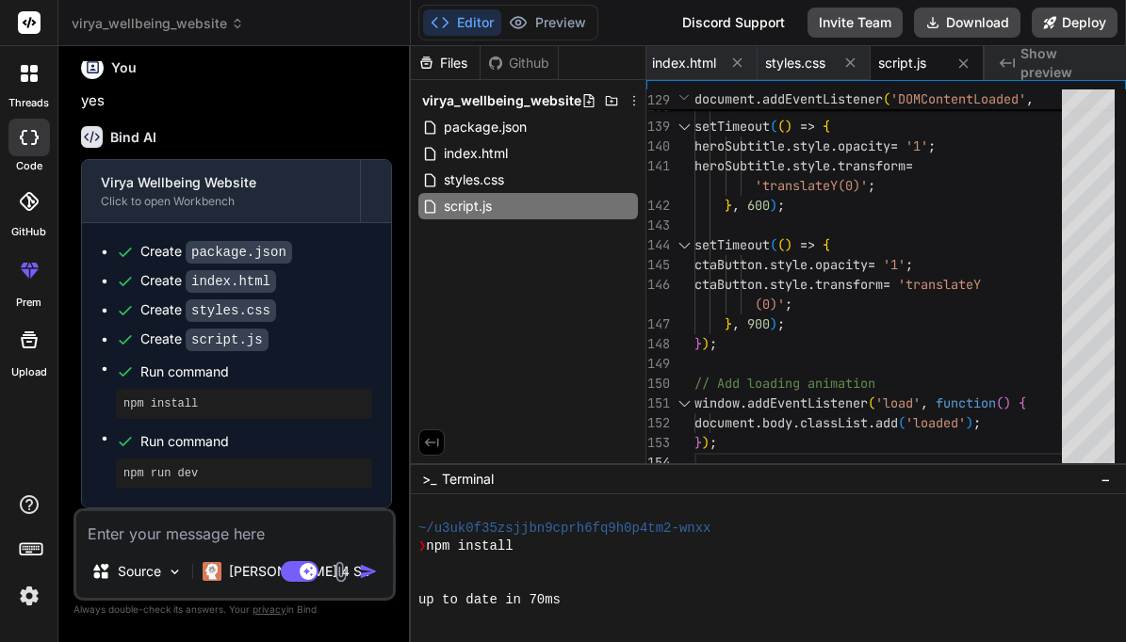
scroll to position [573, 0]
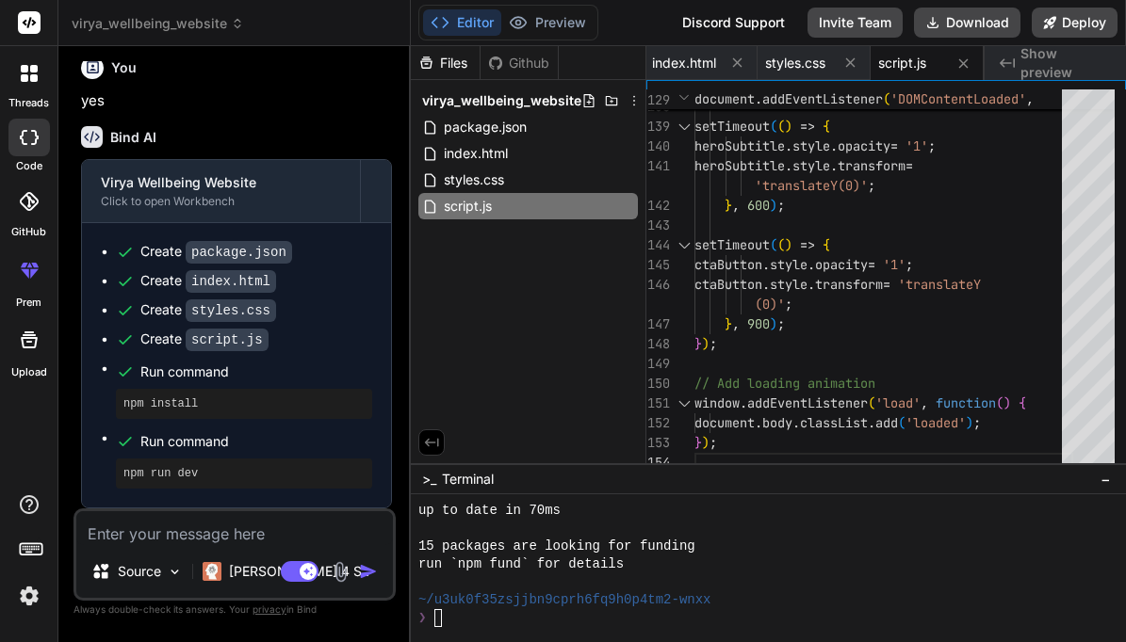
click at [208, 477] on pre "npm run dev" at bounding box center [243, 473] width 241 height 15
click at [451, 616] on div "❯" at bounding box center [759, 618] width 683 height 18
type textarea "npm run dev"
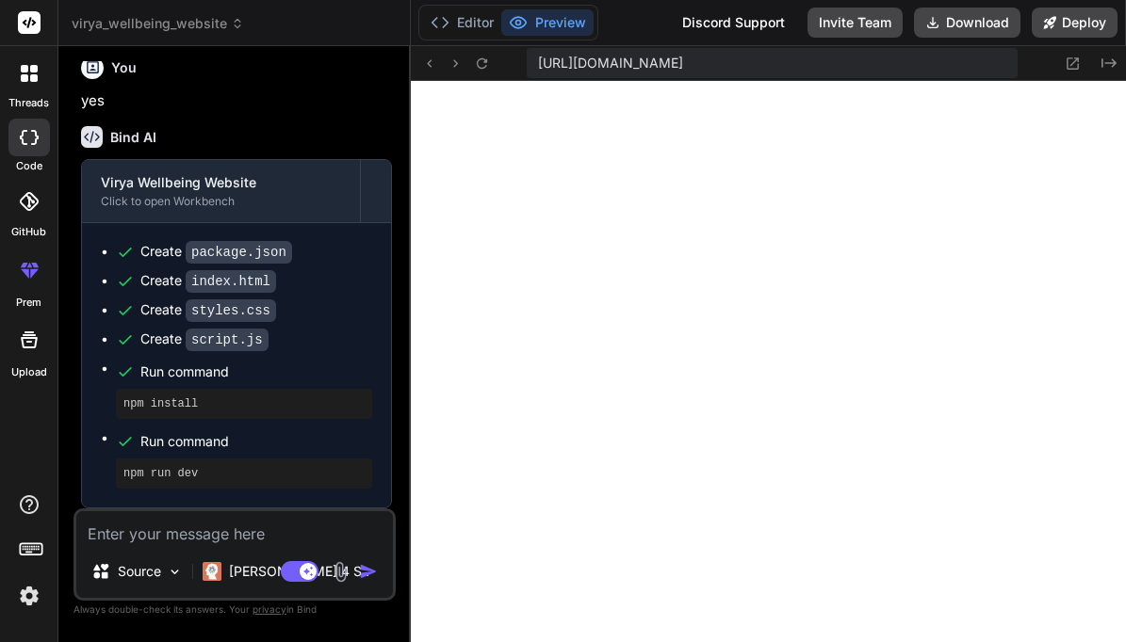
scroll to position [1235, 0]
click at [235, 541] on textarea at bounding box center [234, 528] width 316 height 34
type textarea "a"
type textarea "x"
type textarea "ad"
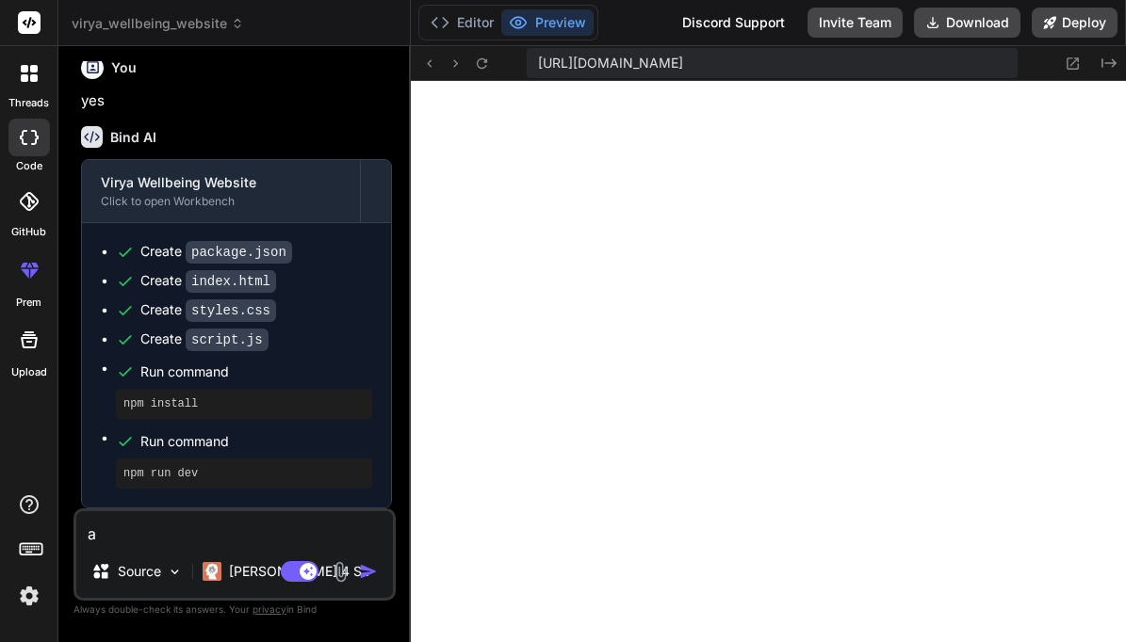
type textarea "x"
type textarea "adv"
type textarea "x"
type textarea "adva"
type textarea "x"
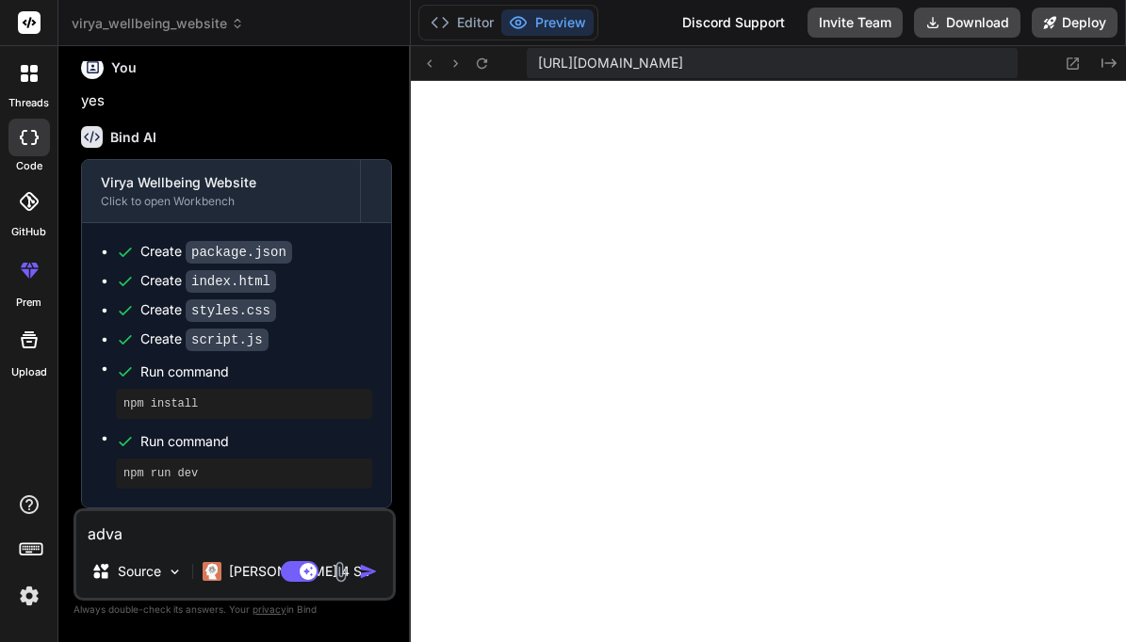
type textarea "advan"
type textarea "x"
type textarea "advanc"
type textarea "x"
type textarea "advance"
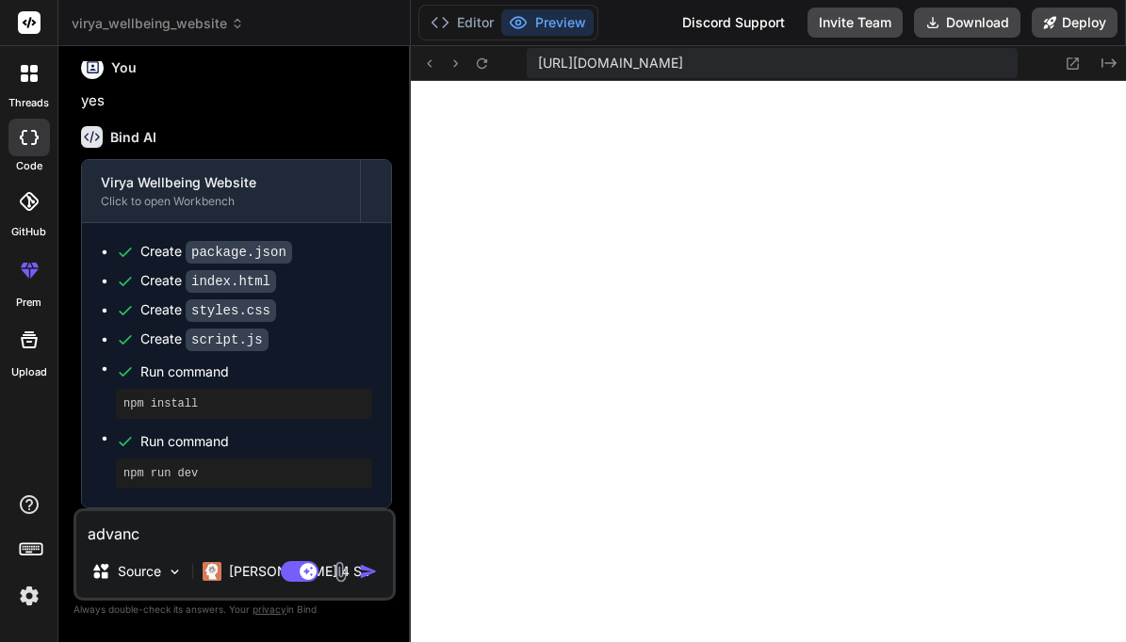
type textarea "x"
type textarea "advanced"
type textarea "x"
type textarea "advanced"
type textarea "x"
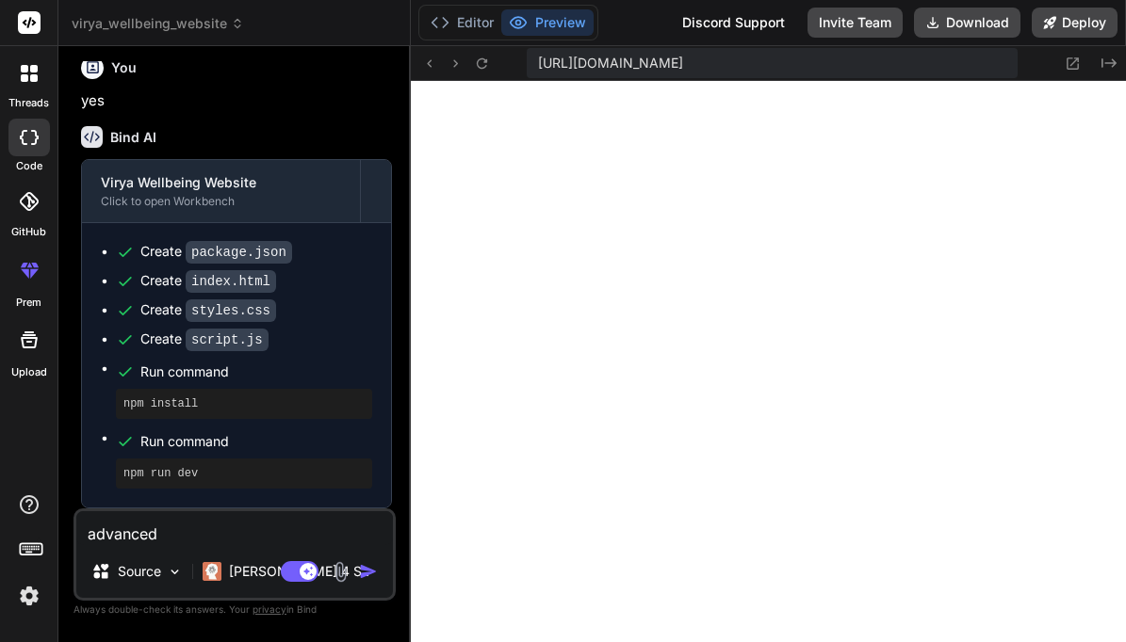
type textarea "advanced u"
type textarea "x"
type textarea "advanced ui"
type textarea "x"
type textarea "advanced ui"
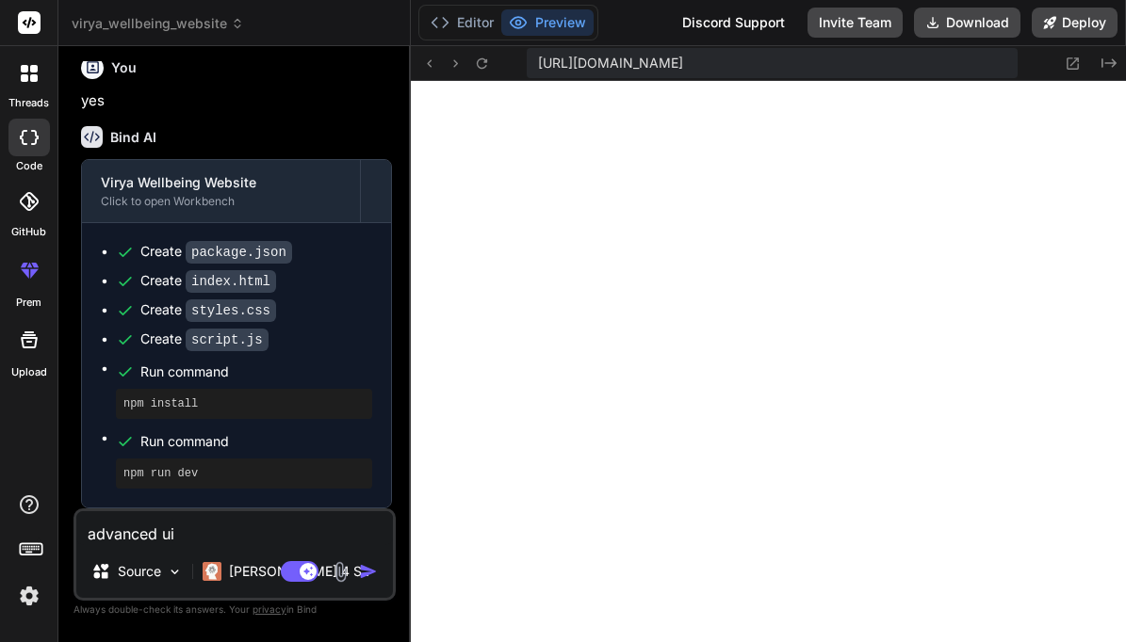
type textarea "x"
type textarea "advanced ui n"
type textarea "x"
type textarea "advanced ui no"
type textarea "x"
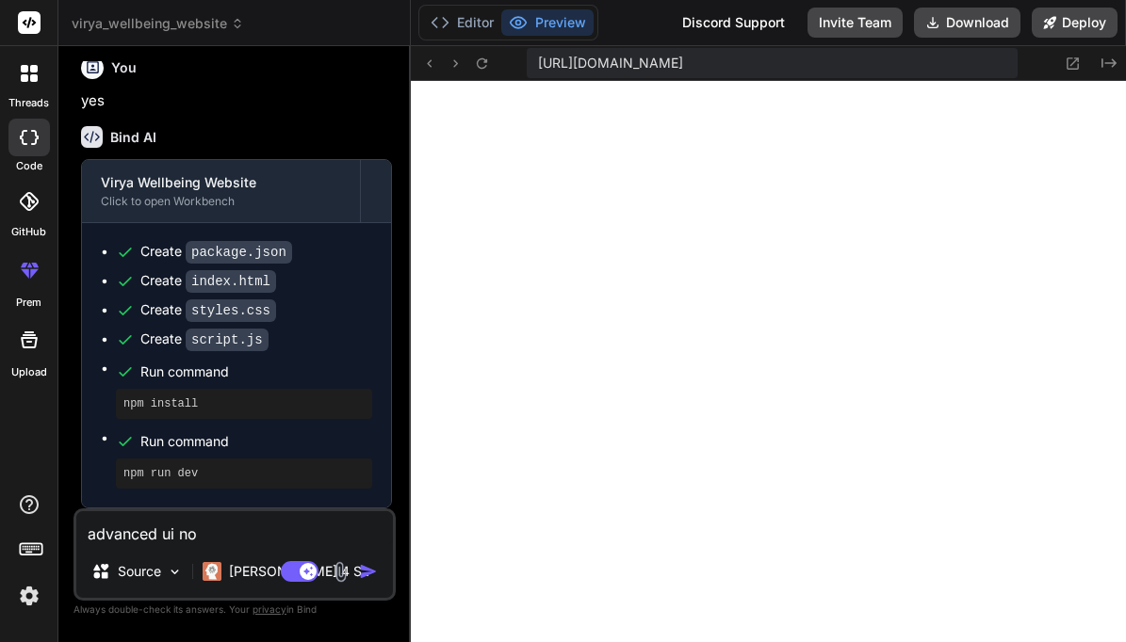
type textarea "advanced ui n"
type textarea "x"
type textarea "advanced ui"
type textarea "x"
type textarea "advanced ui ,"
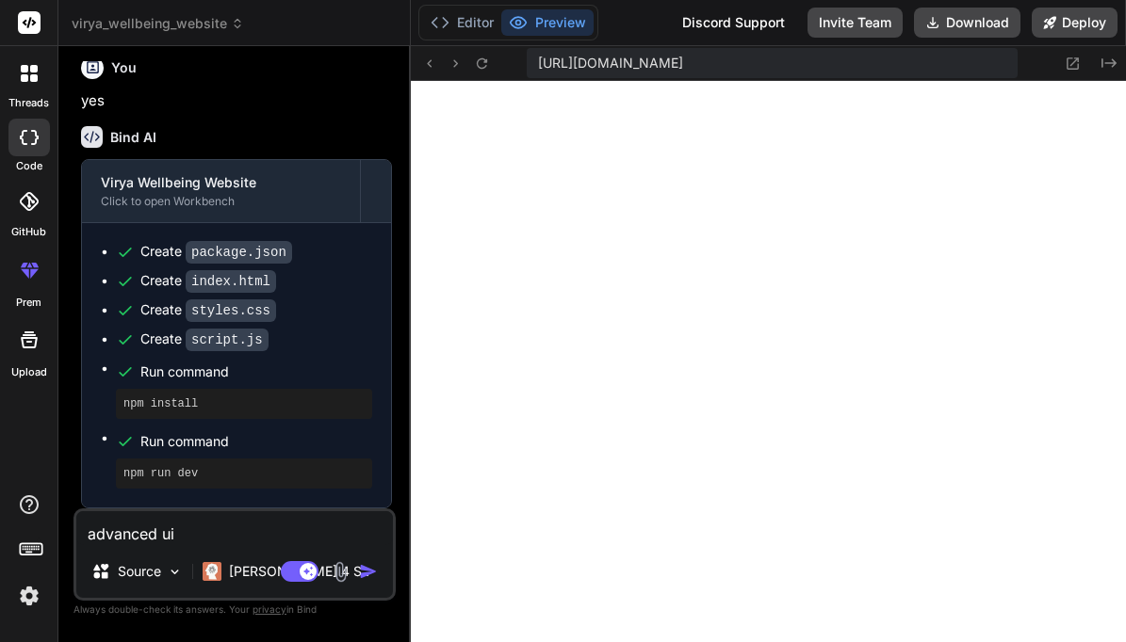
type textarea "x"
type textarea "advanced ui ,"
type textarea "x"
type textarea "advanced ui , t"
type textarea "x"
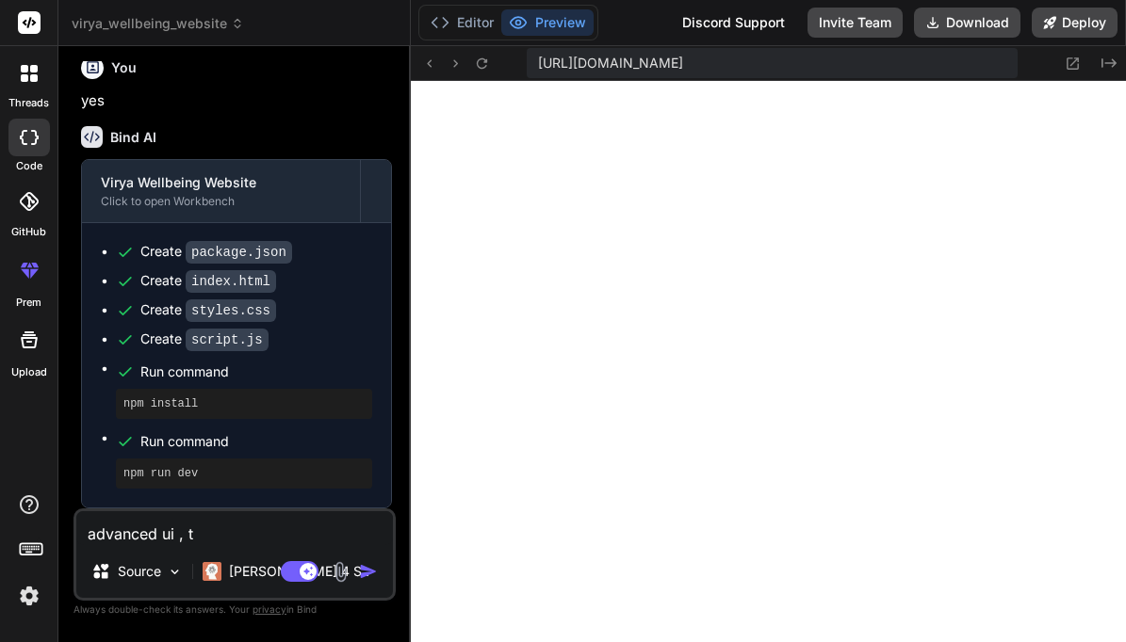
type textarea "advanced ui , th"
type textarea "x"
type textarea "advanced ui , thi"
type textarea "x"
type textarea "advanced ui , this"
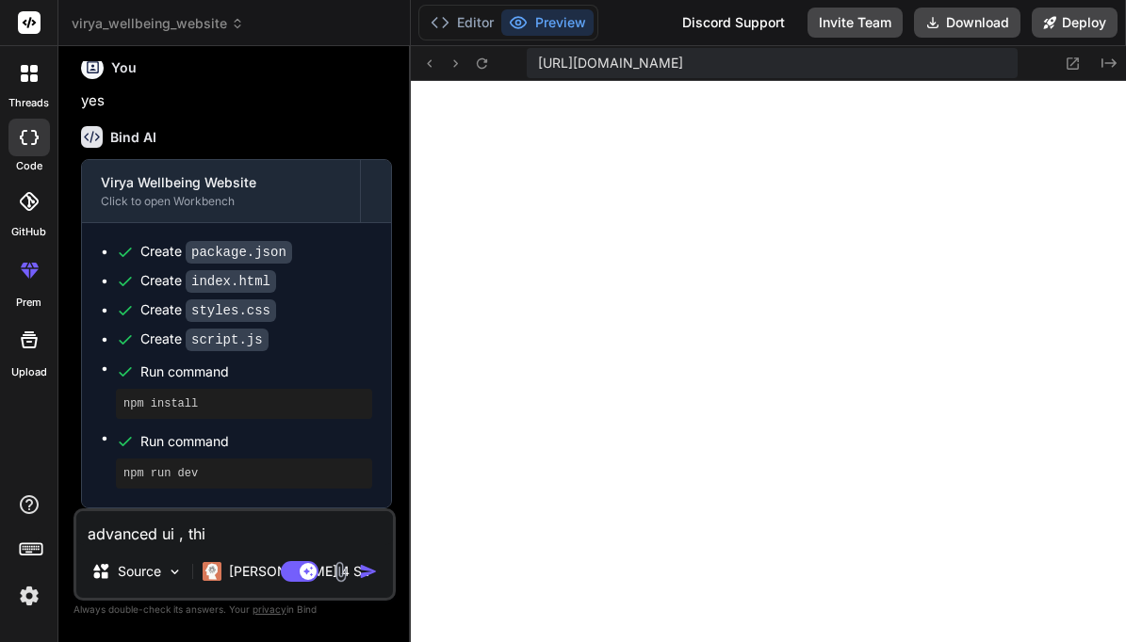
type textarea "x"
type textarea "advanced ui , this"
type textarea "x"
type textarea "advanced ui , this i"
type textarea "x"
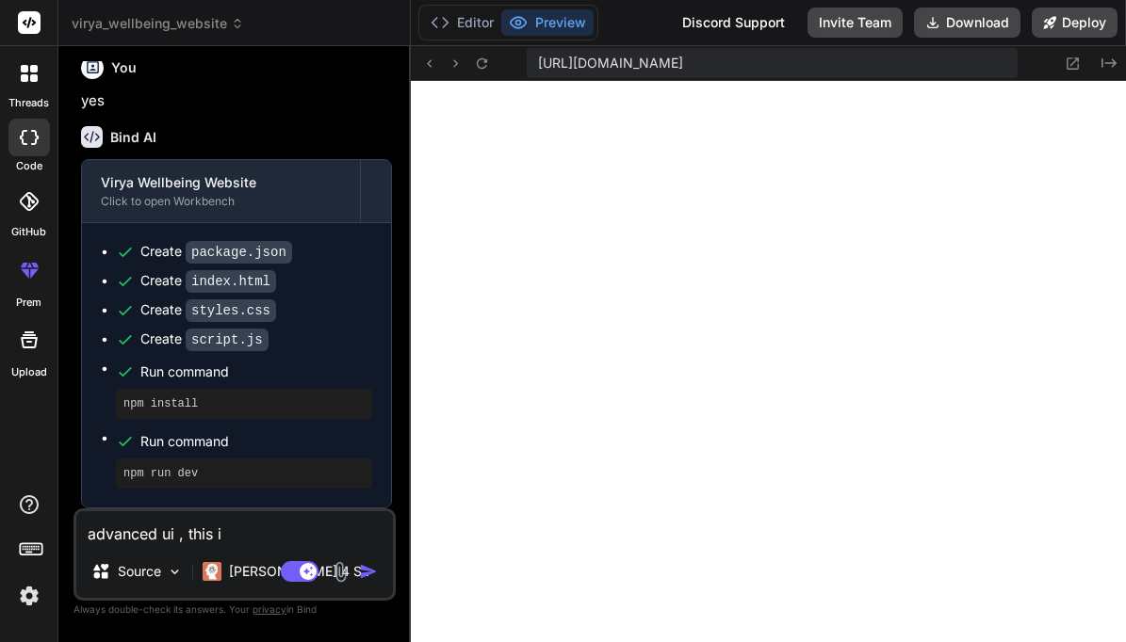
type textarea "advanced ui , this is"
type textarea "x"
type textarea "advanced ui , this is"
type textarea "x"
type textarea "advanced ui , this is v"
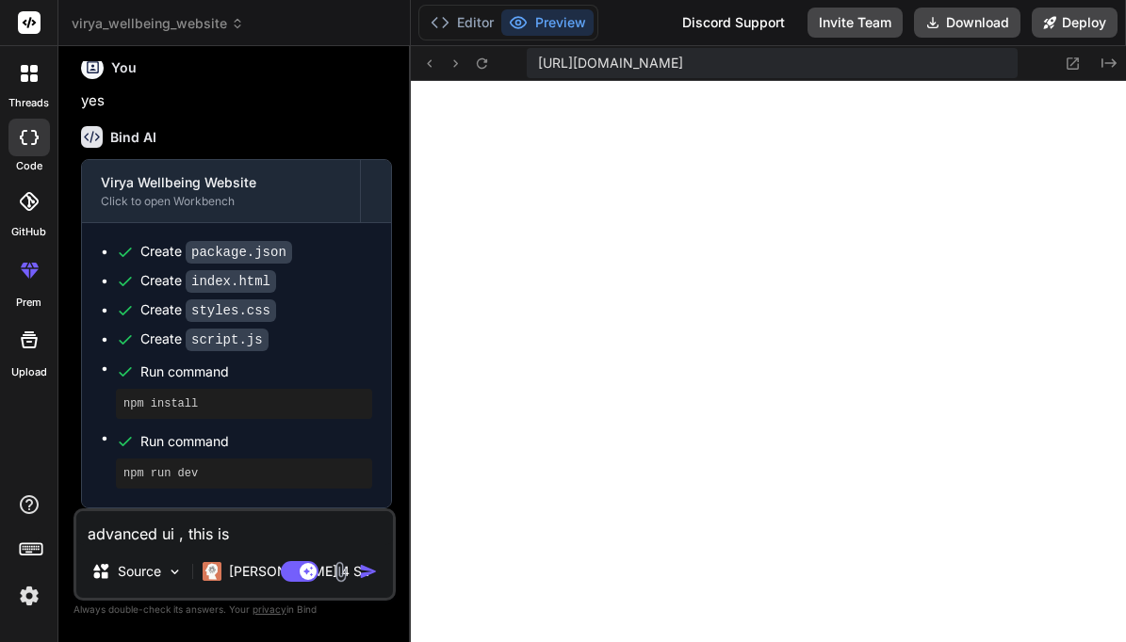
type textarea "x"
type textarea "advanced ui , this is ve"
type textarea "x"
type textarea "advanced ui , this is ver"
type textarea "x"
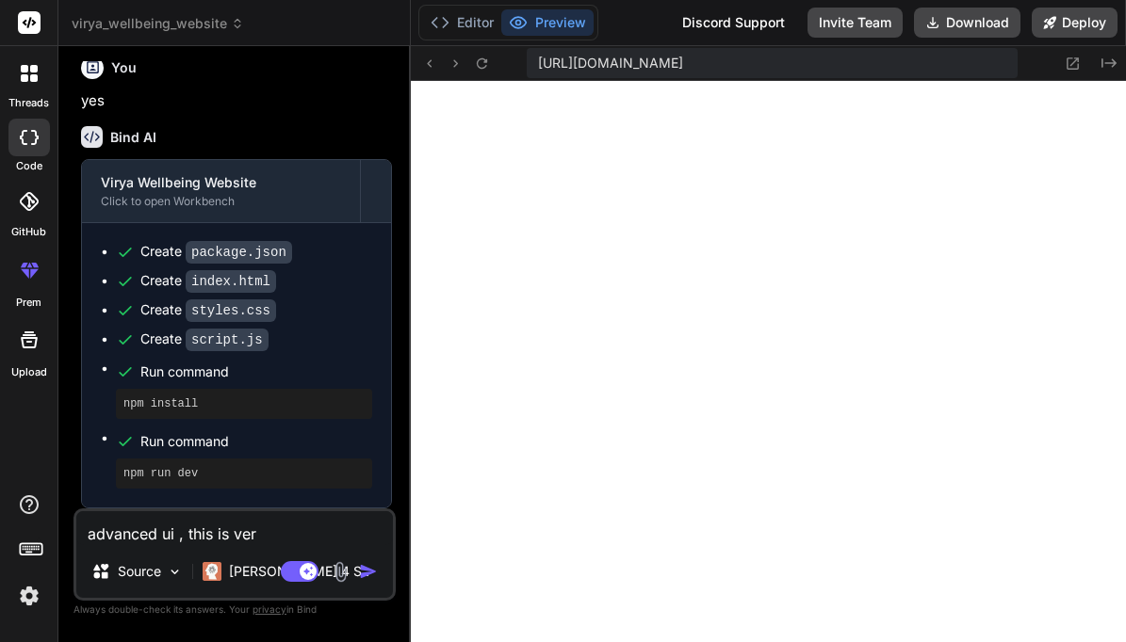
type textarea "advanced ui , this is very"
type textarea "x"
type textarea "advanced ui , this is very"
type textarea "x"
type textarea "advanced ui , this is very b"
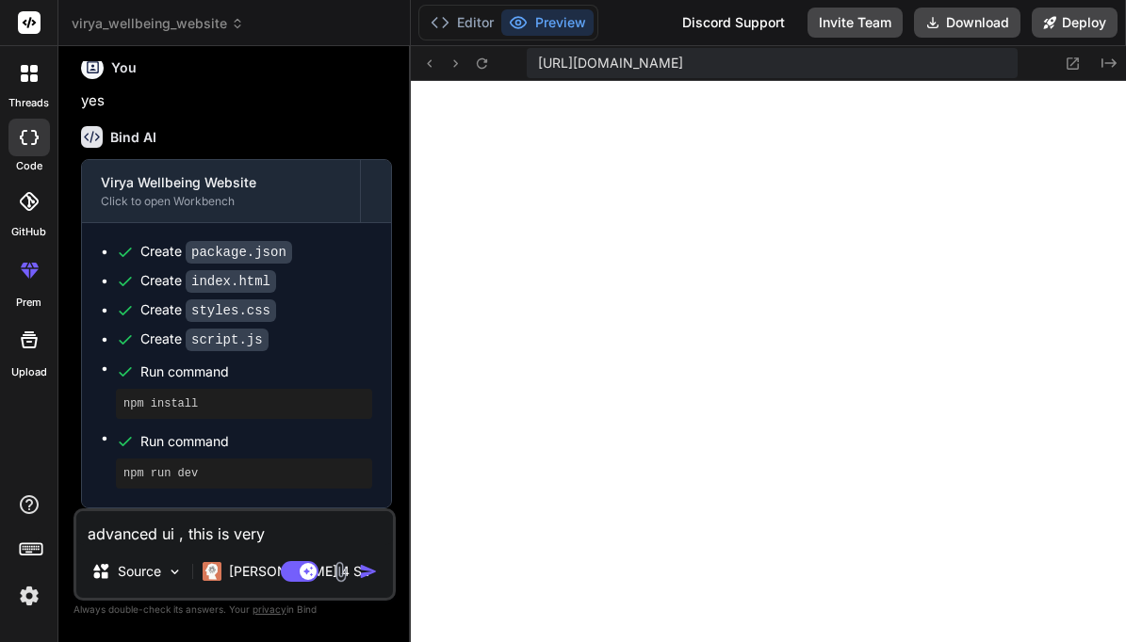
type textarea "x"
type textarea "advanced ui , this is very ba"
type textarea "x"
type textarea "advanced ui , this is very bas"
type textarea "x"
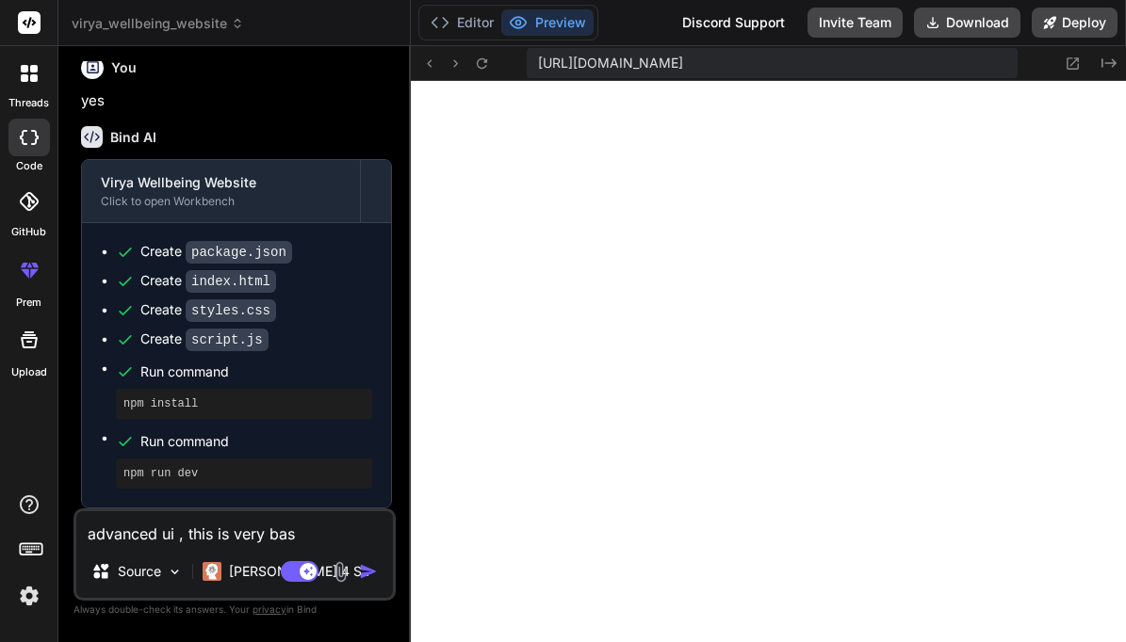
type textarea "advanced ui , this is very basi"
type textarea "x"
type textarea "advanced ui , this is very basic"
type textarea "x"
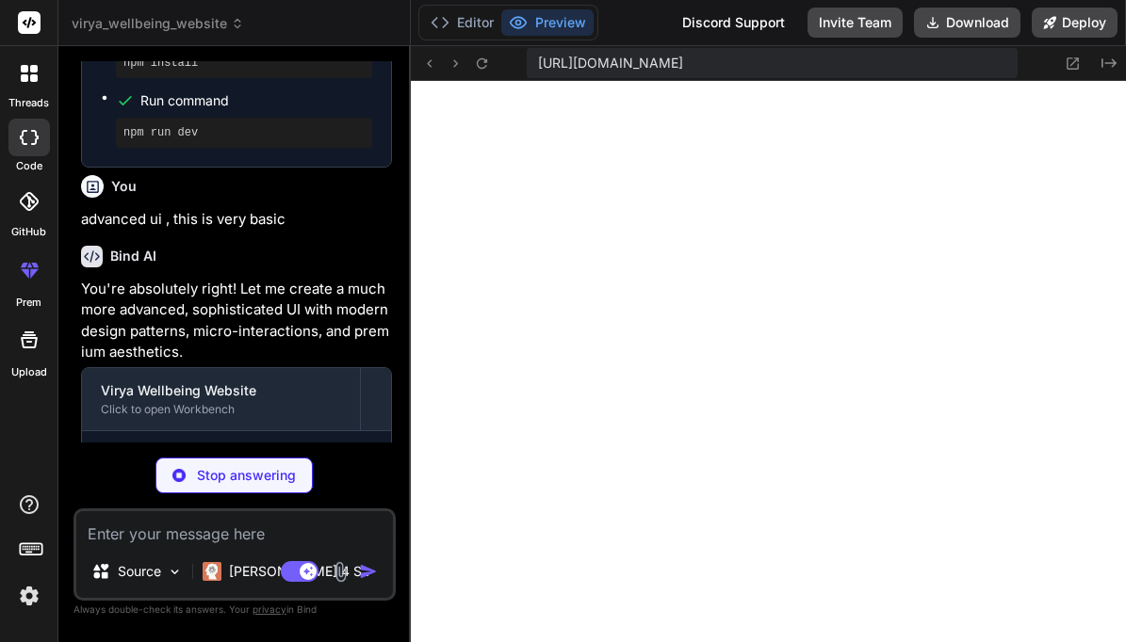
scroll to position [3296, 0]
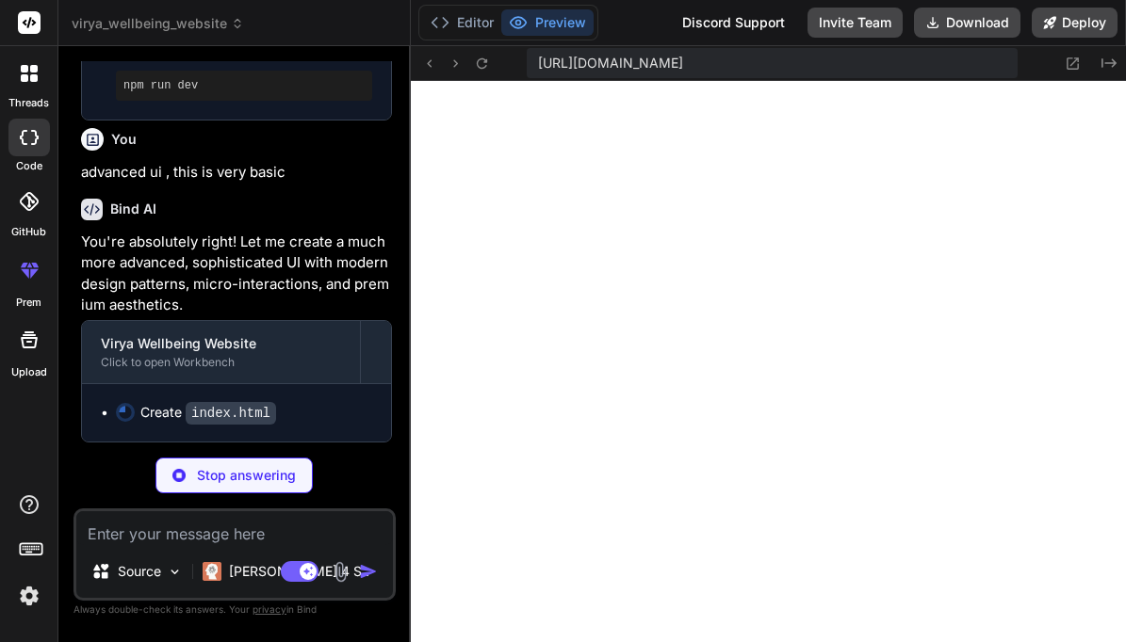
click at [194, 480] on div "Stop answering" at bounding box center [233, 476] width 157 height 36
type textarea "x"
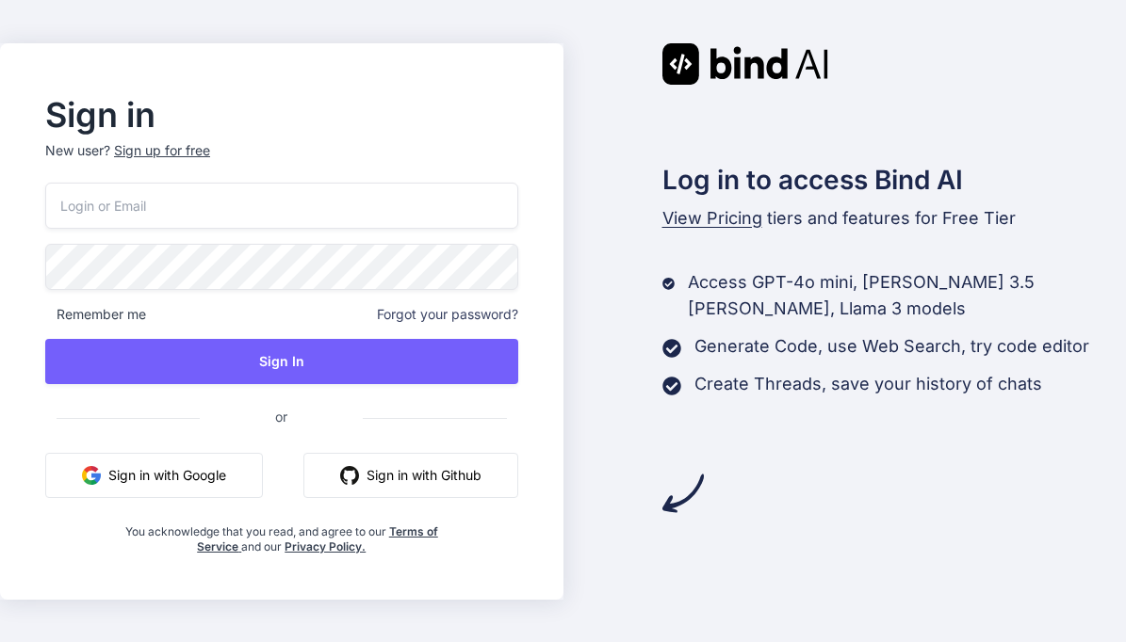
click at [214, 486] on button "Sign in with Google" at bounding box center [154, 475] width 218 height 45
